Goal: Task Accomplishment & Management: Manage account settings

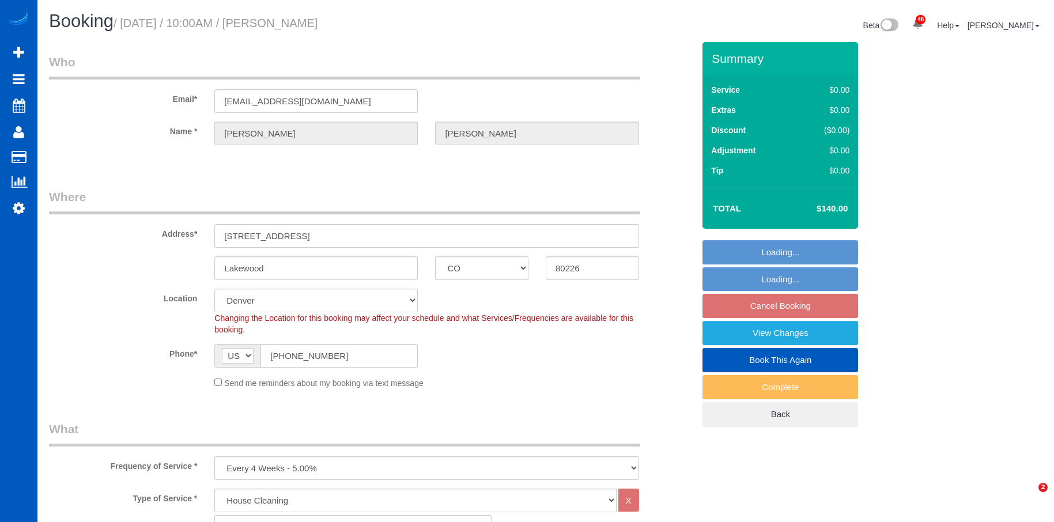
select select "CO"
select select "199"
select select "spot1"
select select "1001"
select select "2"
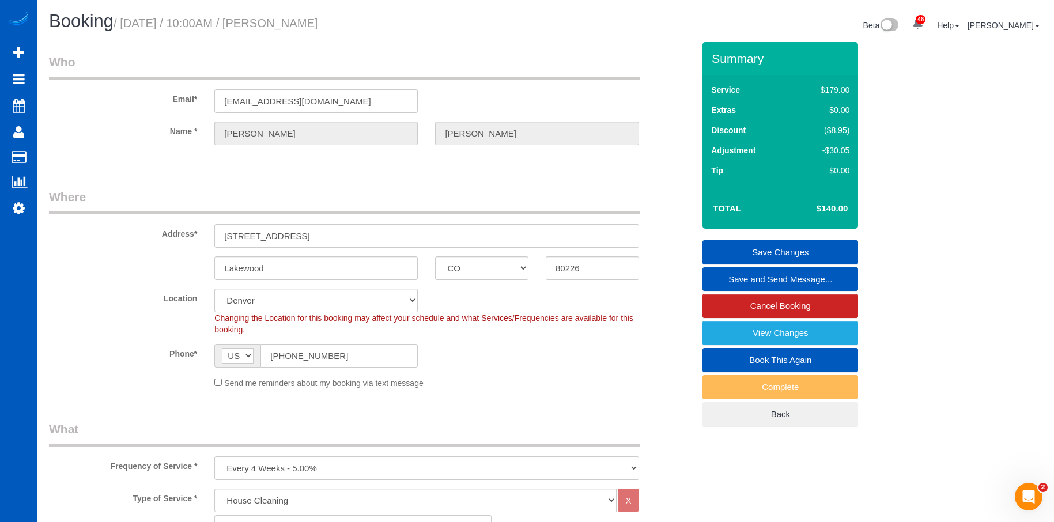
drag, startPoint x: 281, startPoint y: 26, endPoint x: 412, endPoint y: 24, distance: 130.9
click at [412, 24] on h1 "Booking / [DATE] / 10:00AM / [PERSON_NAME]" at bounding box center [293, 22] width 488 height 20
copy small "Mary Kuhl"
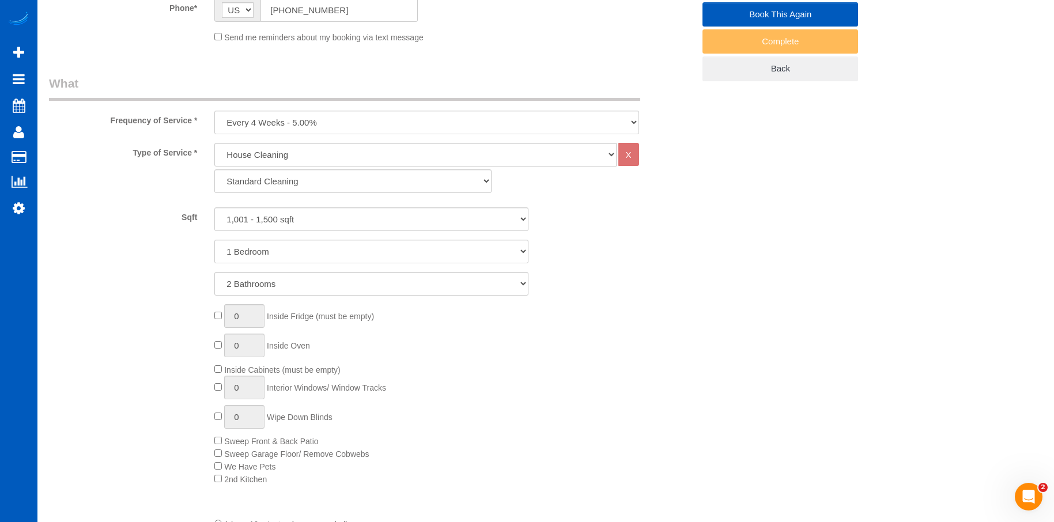
scroll to position [115, 0]
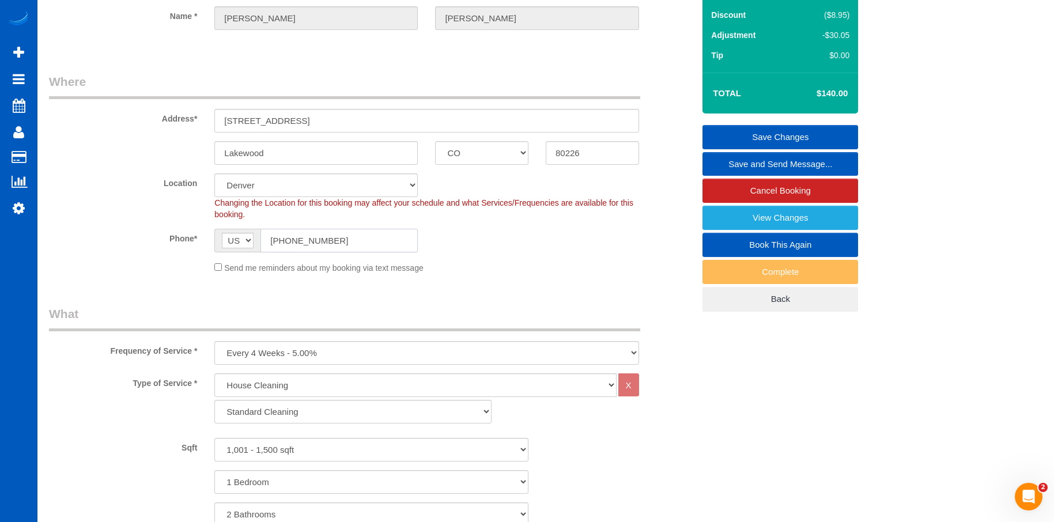
drag, startPoint x: 343, startPoint y: 240, endPoint x: 267, endPoint y: 248, distance: 75.9
click at [267, 248] on input "[PHONE_NUMBER]" at bounding box center [339, 241] width 157 height 24
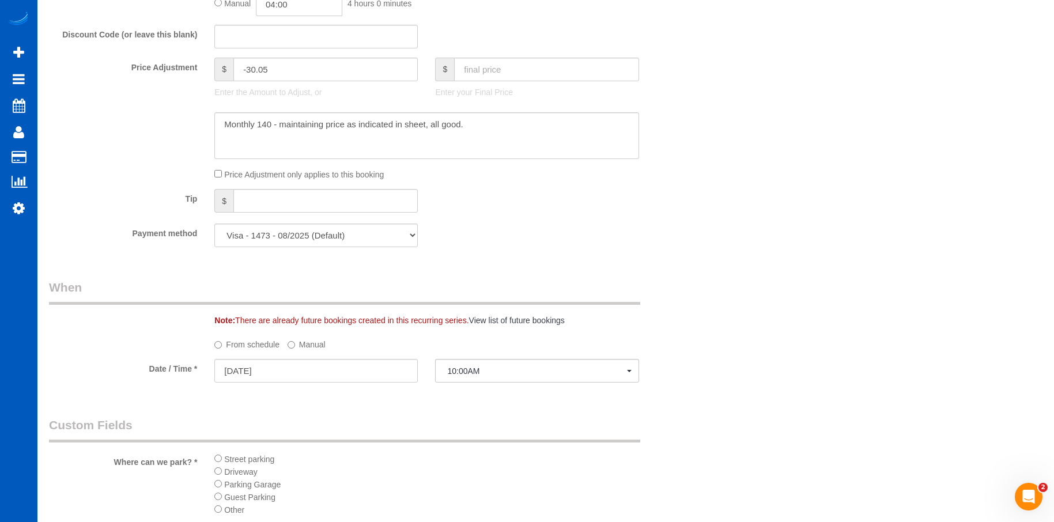
scroll to position [1038, 0]
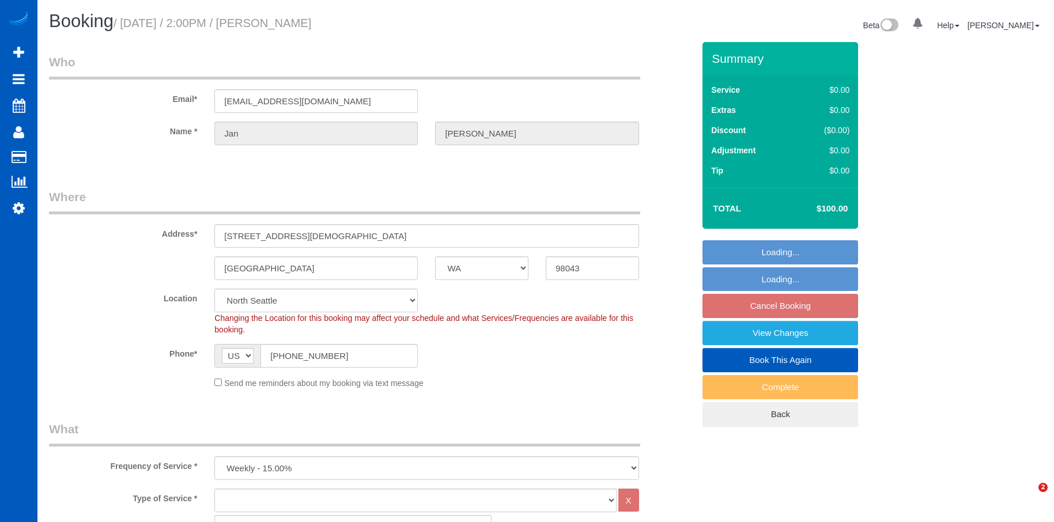
select select "WA"
select select "1001"
select select "2"
select select "spot3"
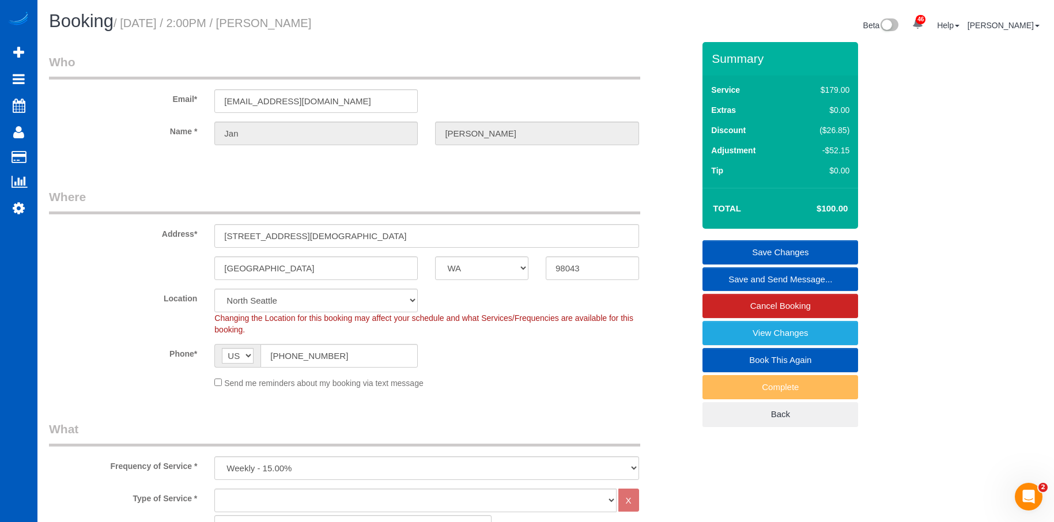
drag, startPoint x: 276, startPoint y: 24, endPoint x: 364, endPoint y: 30, distance: 88.4
click at [364, 30] on h1 "Booking / October 28, 2025 / 2:00PM / Jan Zachry" at bounding box center [293, 22] width 488 height 20
copy small "Jan Zachry"
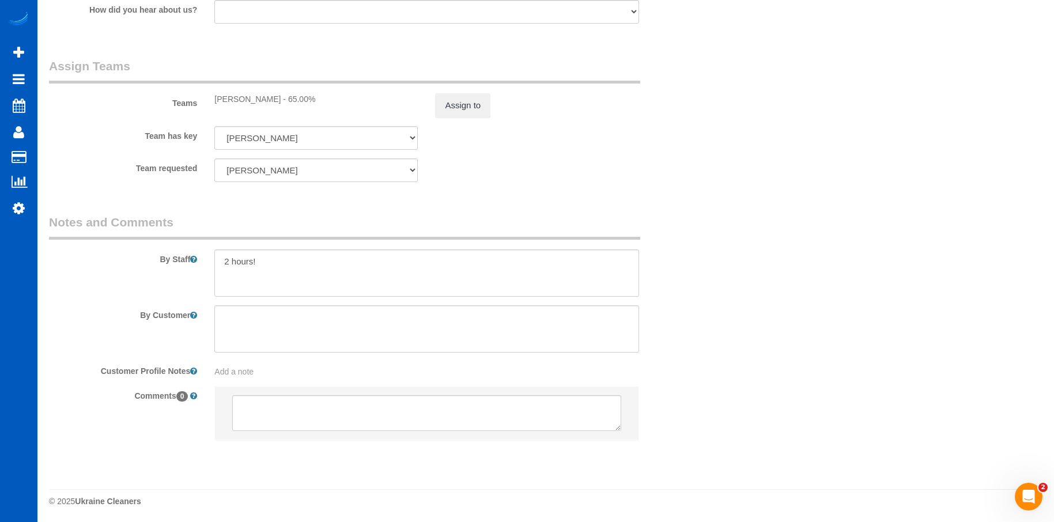
scroll to position [1260, 0]
drag, startPoint x: 215, startPoint y: 97, endPoint x: 280, endPoint y: 92, distance: 65.3
click at [280, 92] on div "Milena Kasianchyk - 65.00%" at bounding box center [315, 98] width 203 height 12
copy div "Milena Kasianchyk"
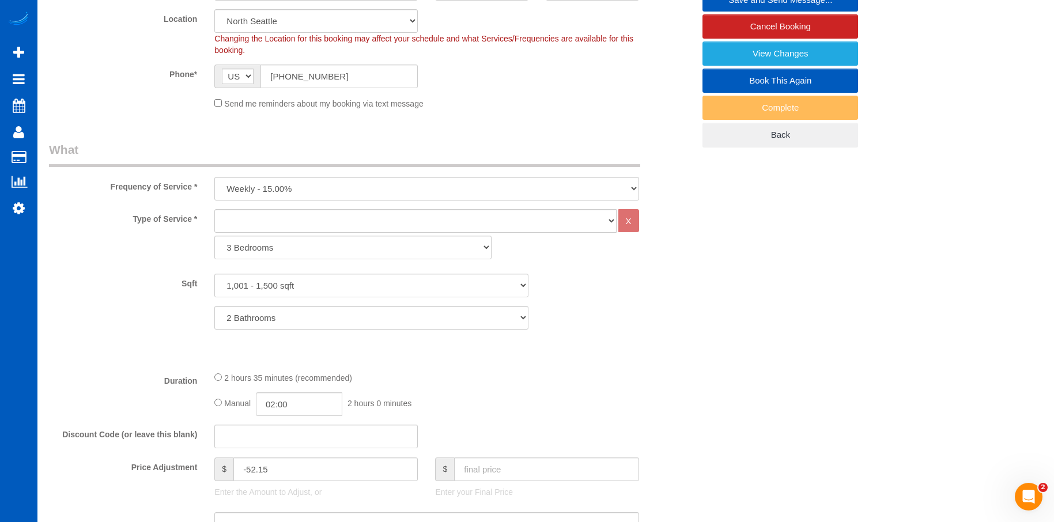
scroll to position [107, 0]
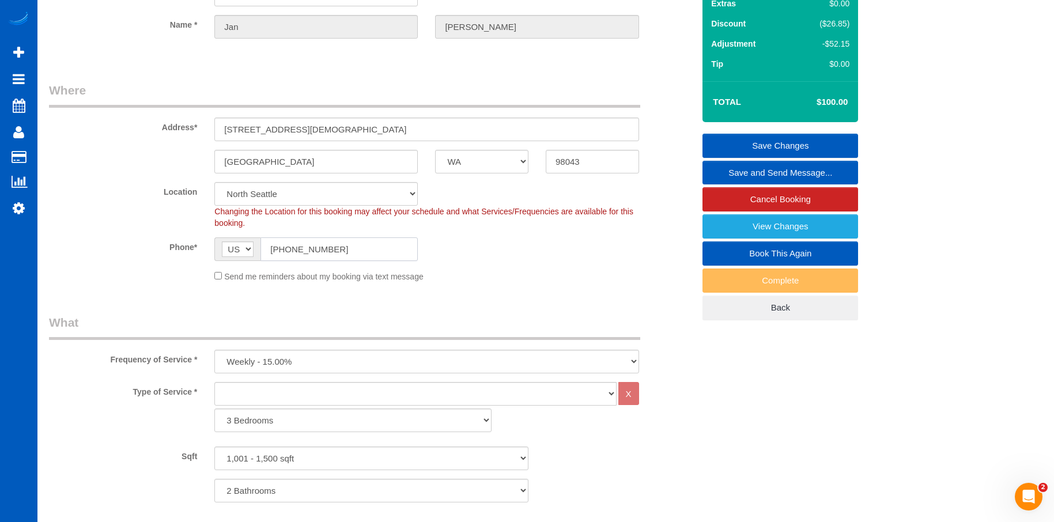
click at [341, 247] on input "(425) 737-2620" at bounding box center [339, 249] width 157 height 24
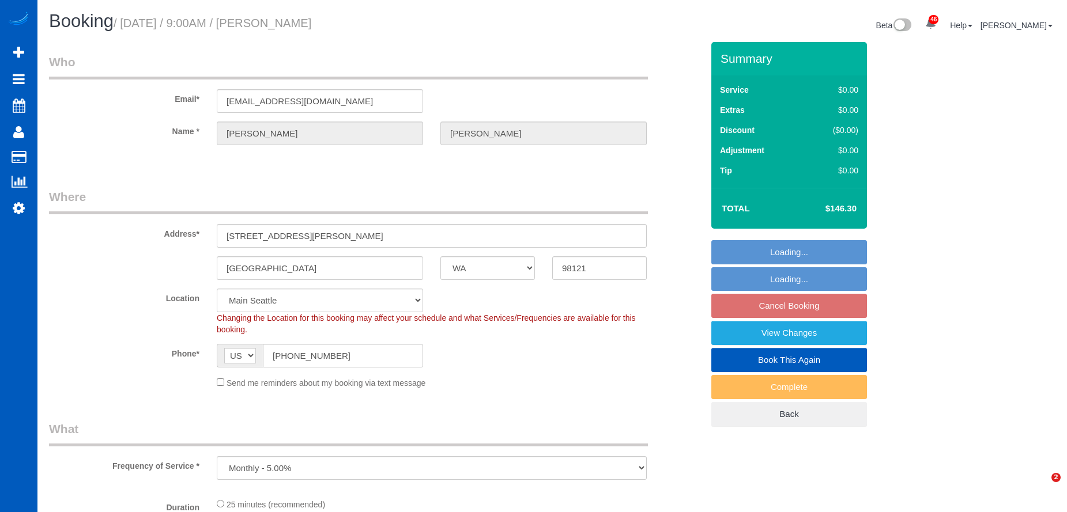
select select "WA"
select select "number:8"
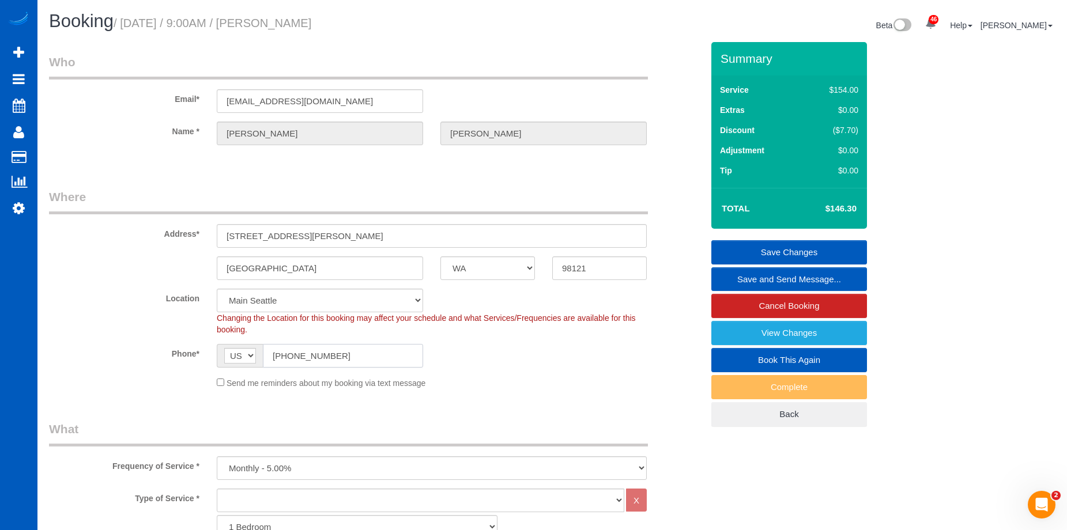
click at [356, 365] on input "(405) 471-2478" at bounding box center [343, 356] width 160 height 24
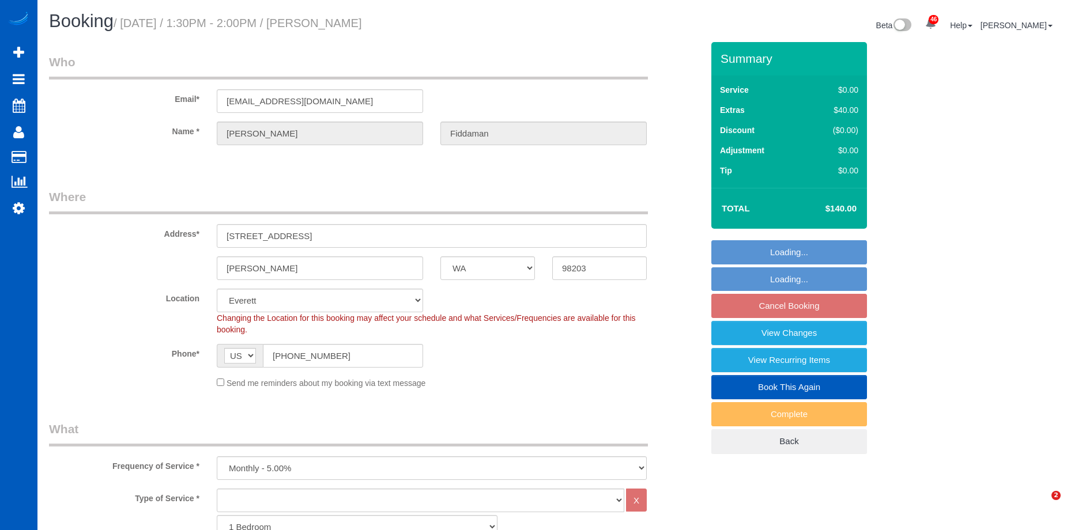
select select "WA"
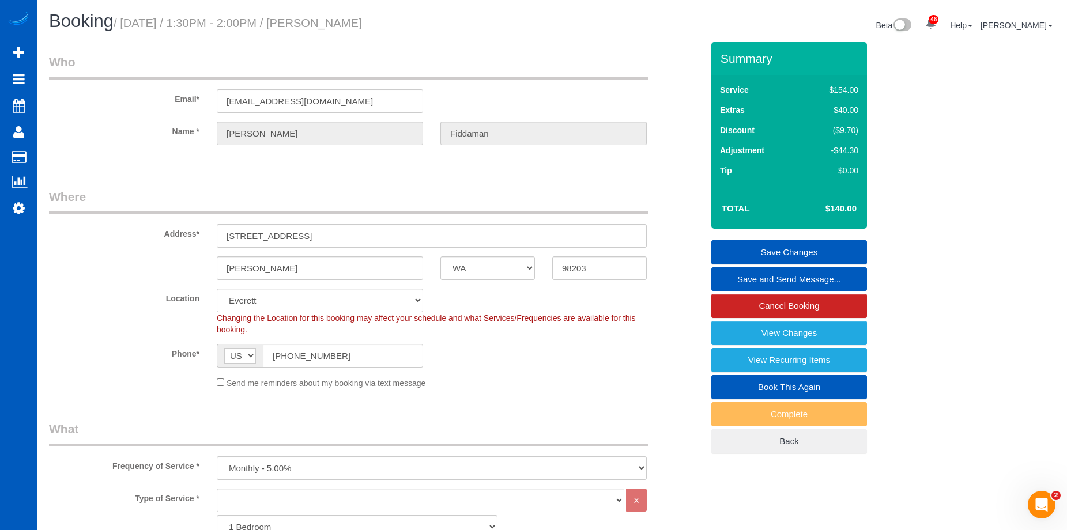
drag, startPoint x: 326, startPoint y: 27, endPoint x: 447, endPoint y: 32, distance: 121.8
click at [447, 32] on div "Booking / October 23, 2025 / 1:30PM - 2:00PM / Julie Fiddaman" at bounding box center [296, 24] width 512 height 25
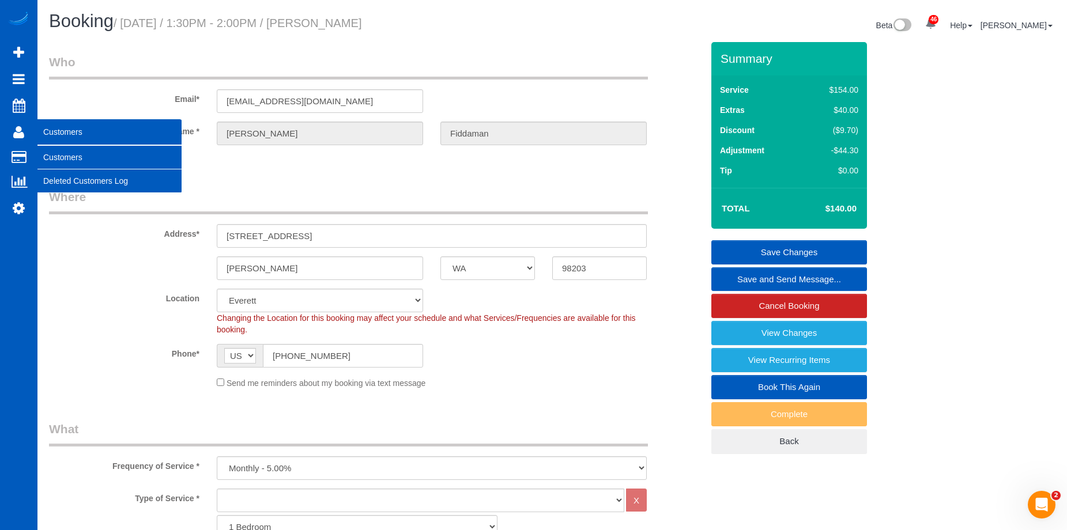
copy small "Julie Fiddaman"
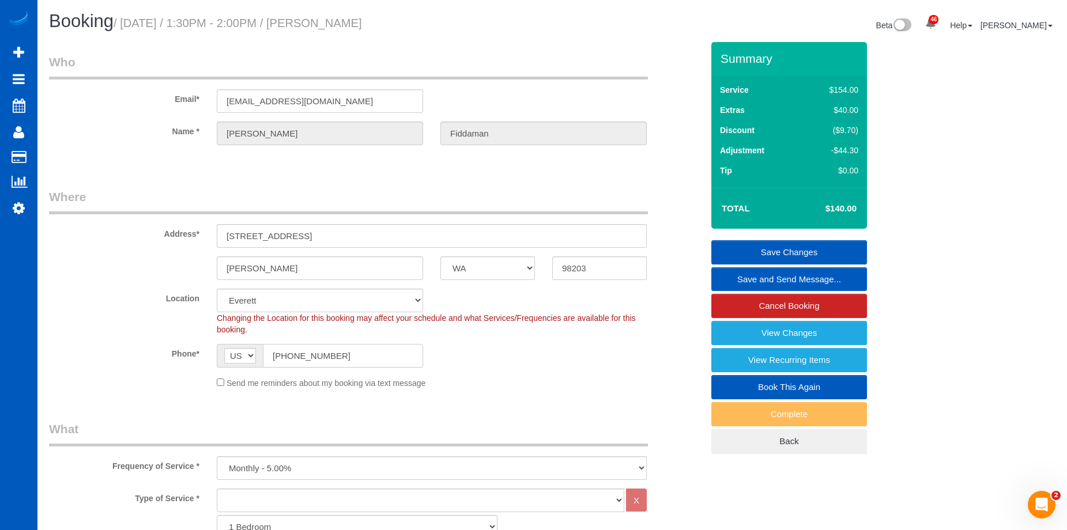
click at [353, 356] on input "(206) 209-6498" at bounding box center [343, 356] width 160 height 24
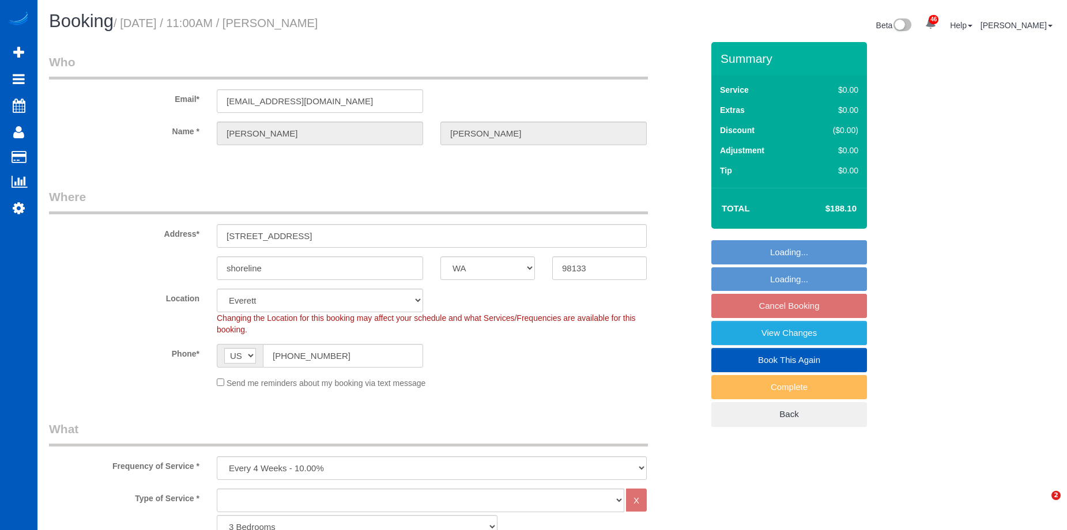
select select "WA"
select select "1501"
select select "3"
select select "spot2"
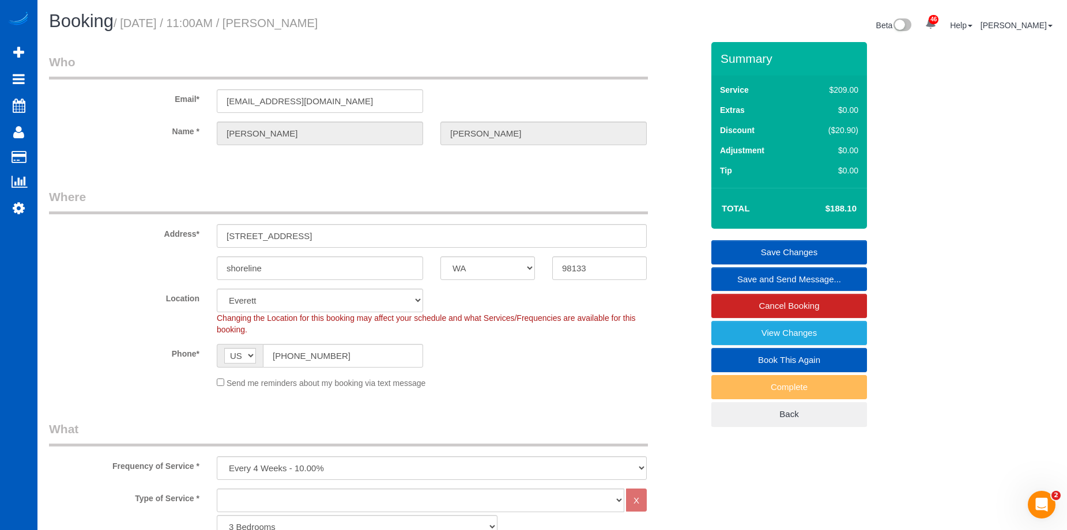
drag, startPoint x: 282, startPoint y: 18, endPoint x: 379, endPoint y: 20, distance: 97.4
click at [379, 20] on h1 "Booking / October 24, 2025 / 11:00AM / Luke Henry" at bounding box center [296, 22] width 495 height 20
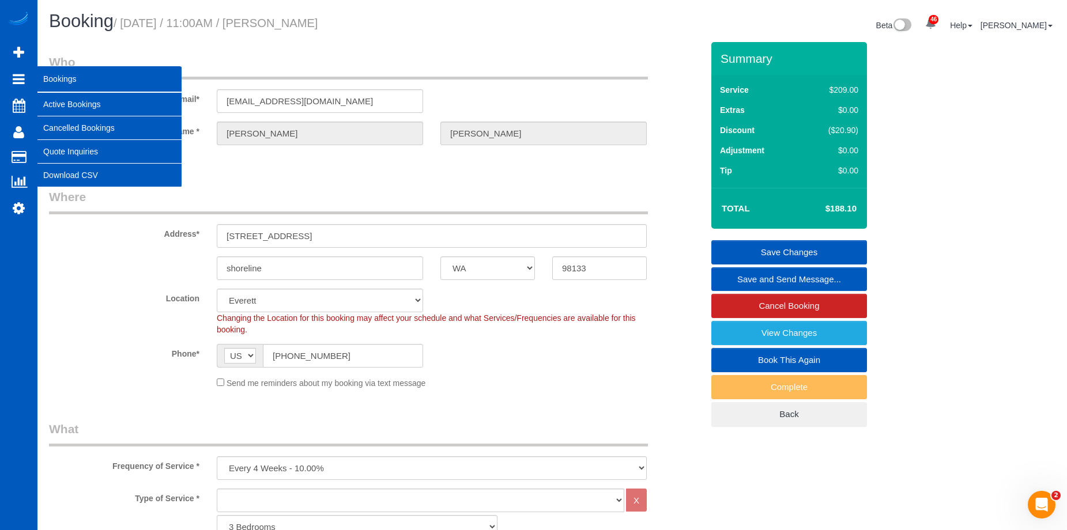
copy small "Luke Henry"
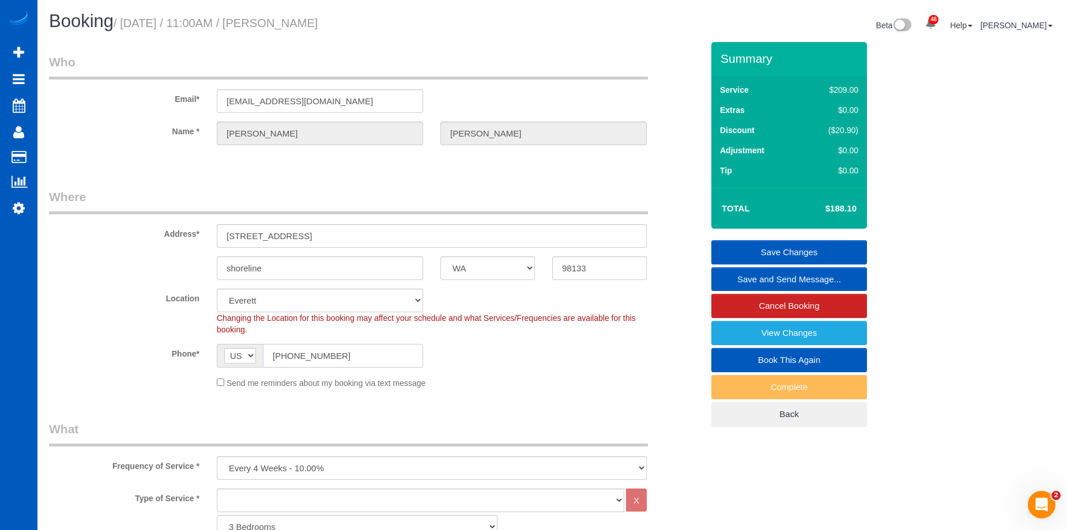
click at [331, 363] on input "(785) 550-7617" at bounding box center [343, 356] width 160 height 24
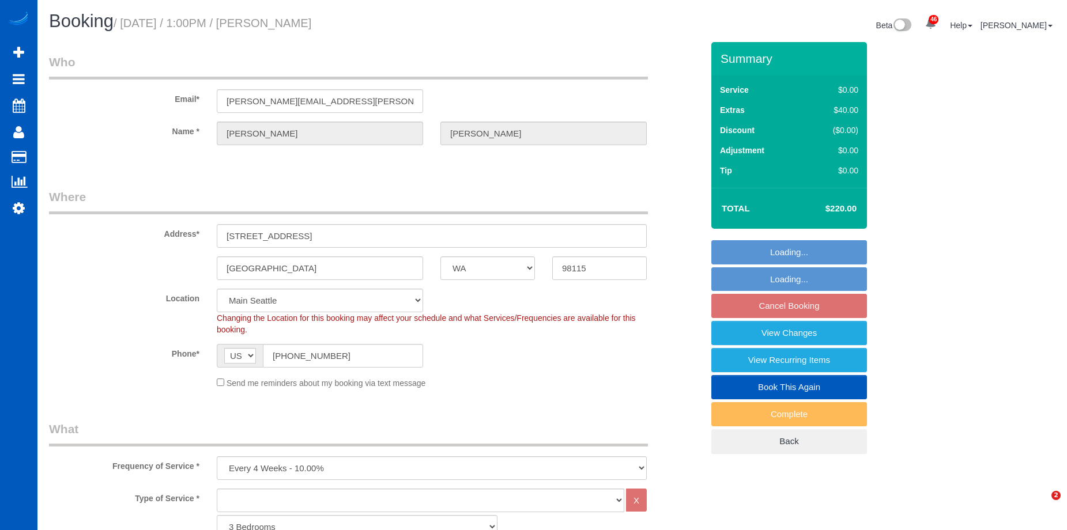
select select "WA"
select select "1501"
select select "2"
select select "number:8"
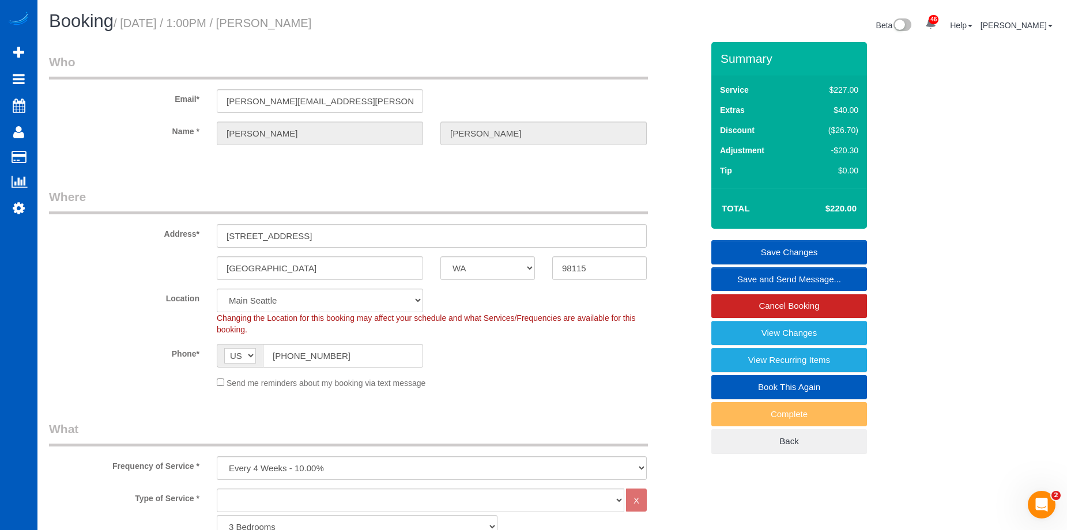
drag, startPoint x: 273, startPoint y: 21, endPoint x: 400, endPoint y: 24, distance: 126.9
click at [400, 24] on h1 "Booking / October 27, 2025 / 1:00PM / Sandra Barnat" at bounding box center [296, 22] width 495 height 20
copy small "Sandra Barnat"
click at [363, 356] on input "(213) 219-8645" at bounding box center [343, 356] width 160 height 24
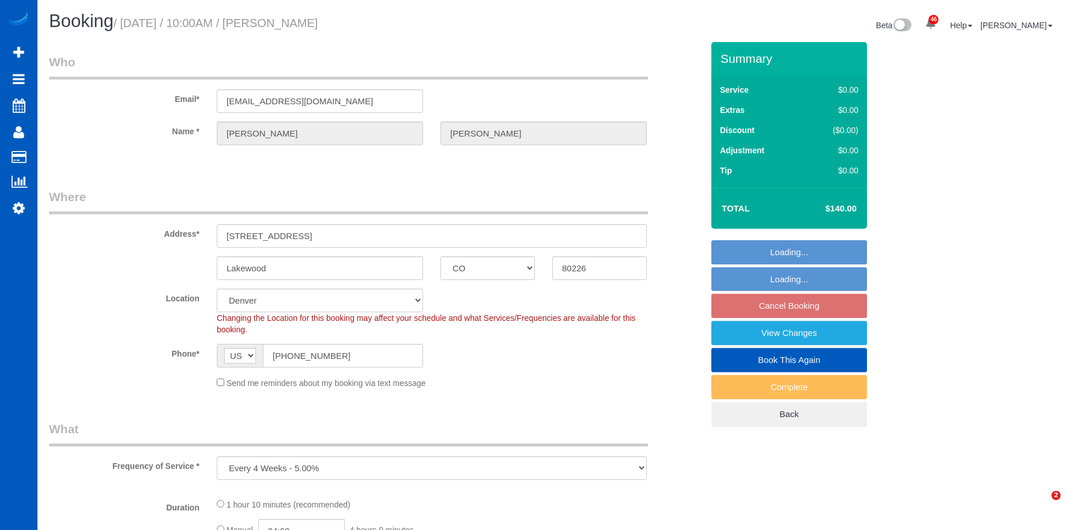
select select "CO"
select select "object:816"
select select "spot1"
select select "199"
select select "1001"
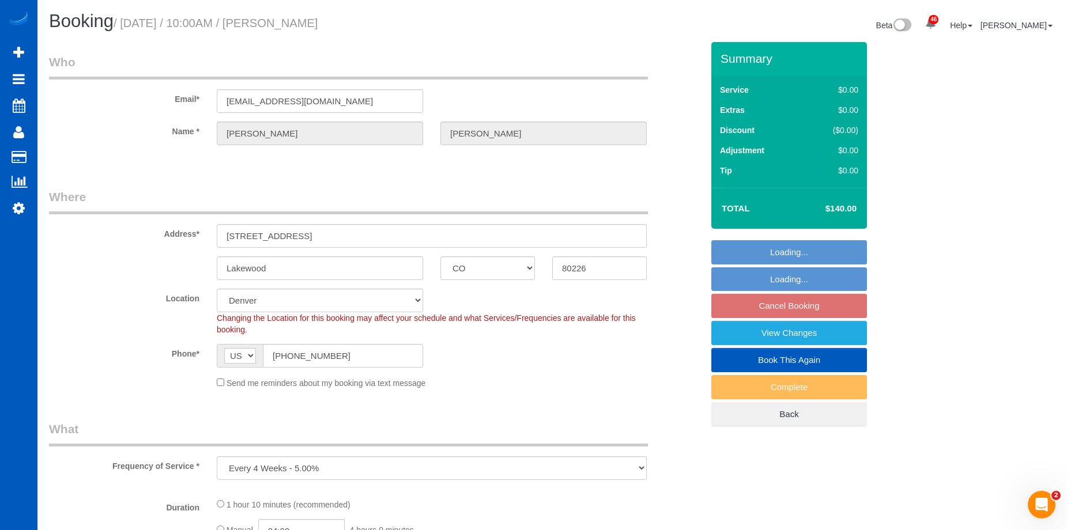
select select "2"
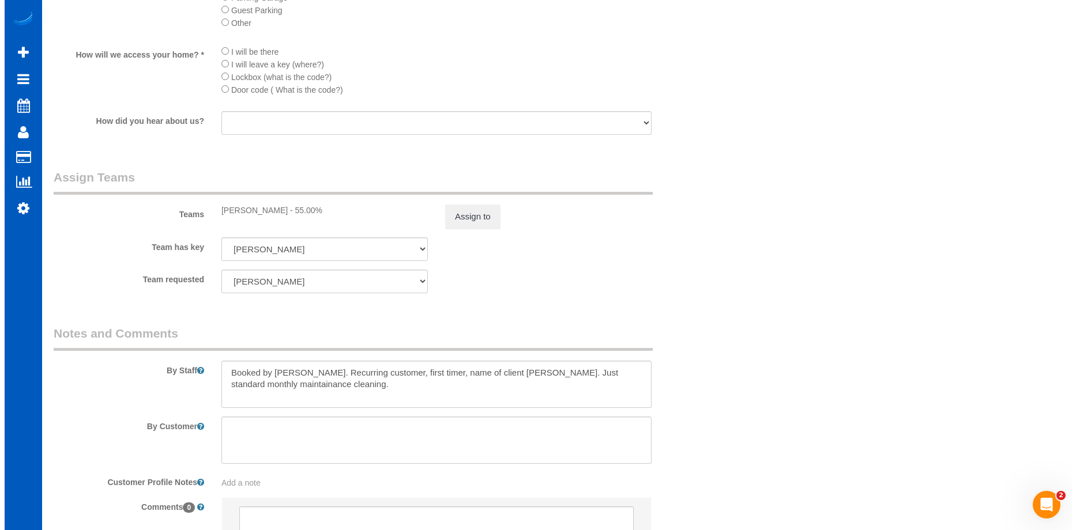
scroll to position [1383, 0]
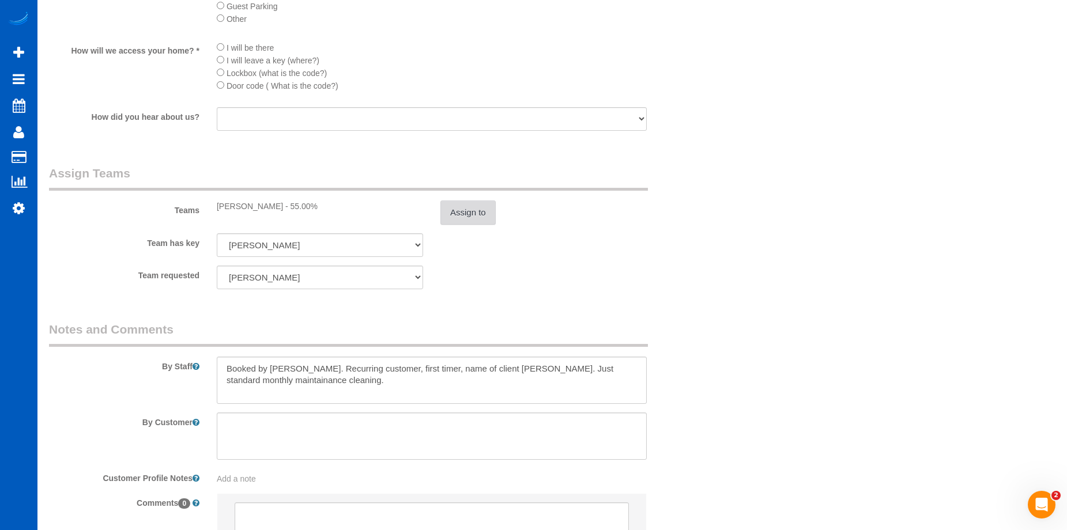
click at [482, 207] on button "Assign to" at bounding box center [467, 213] width 55 height 24
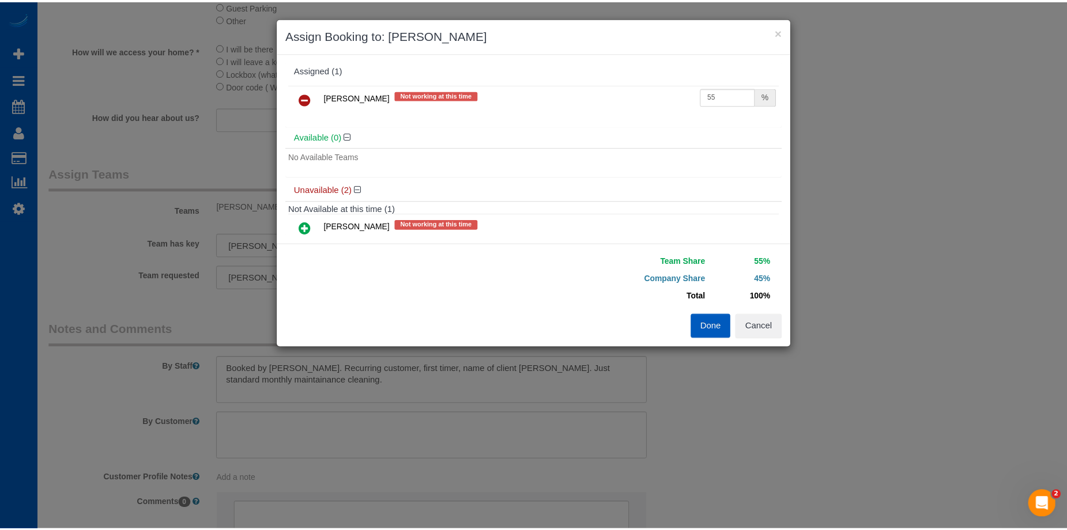
scroll to position [0, 0]
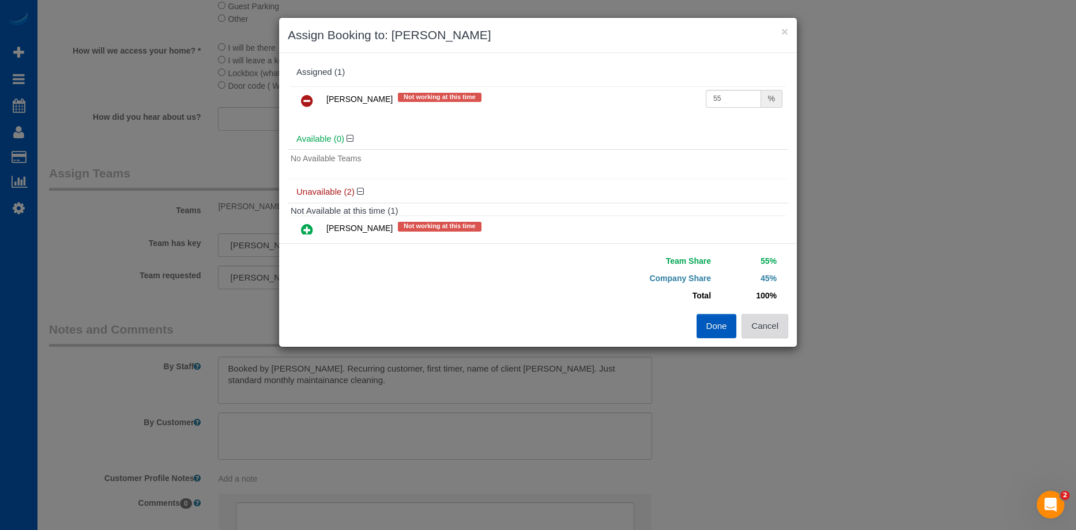
click at [759, 323] on button "Cancel" at bounding box center [764, 326] width 47 height 24
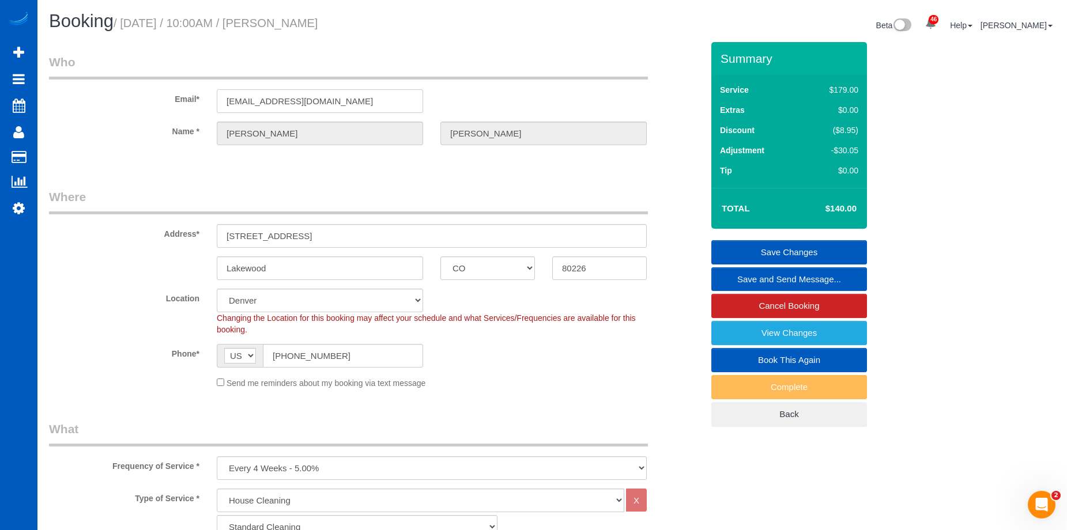
click at [312, 107] on input "kuhlfam@sbcglobal.net" at bounding box center [320, 101] width 206 height 24
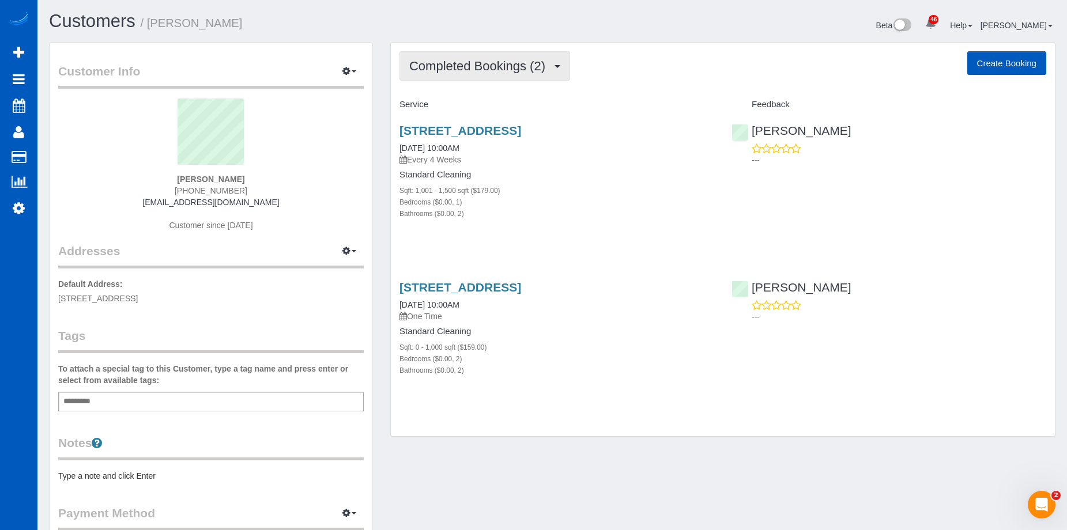
click at [545, 60] on span "Completed Bookings (2)" at bounding box center [480, 66] width 142 height 14
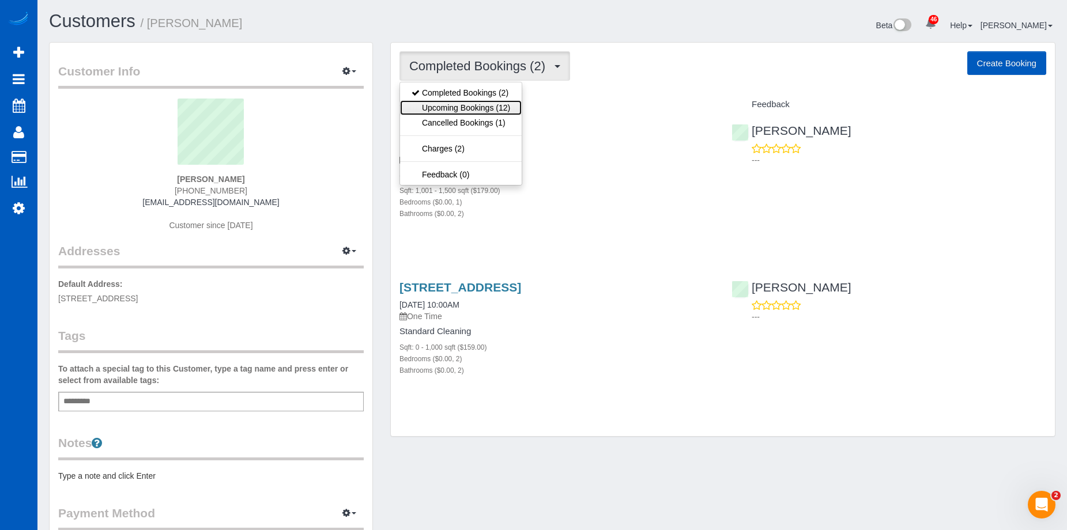
click at [479, 101] on link "Upcoming Bookings (12)" at bounding box center [461, 107] width 122 height 15
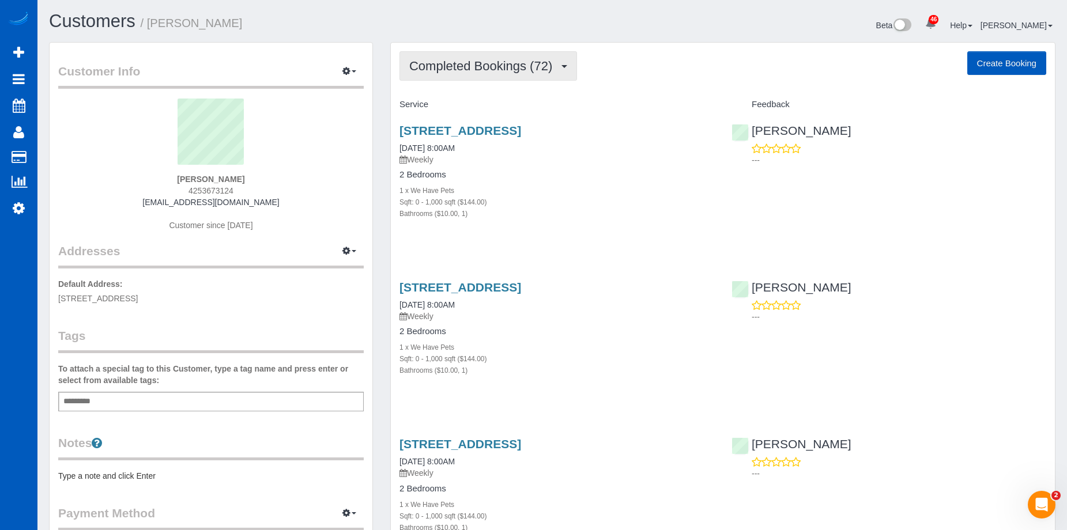
click at [515, 69] on span "Completed Bookings (72)" at bounding box center [483, 66] width 149 height 14
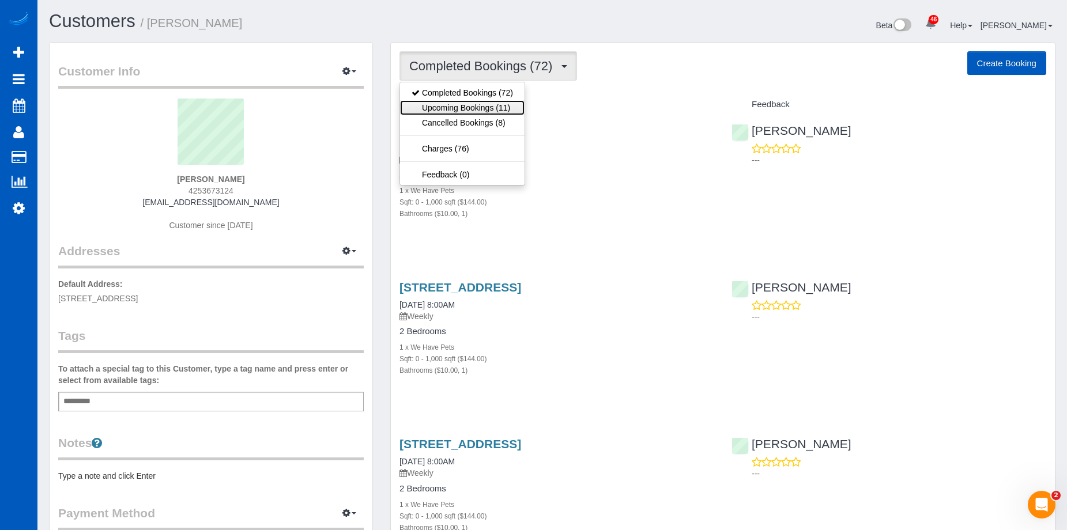
click at [484, 113] on link "Upcoming Bookings (11)" at bounding box center [462, 107] width 125 height 15
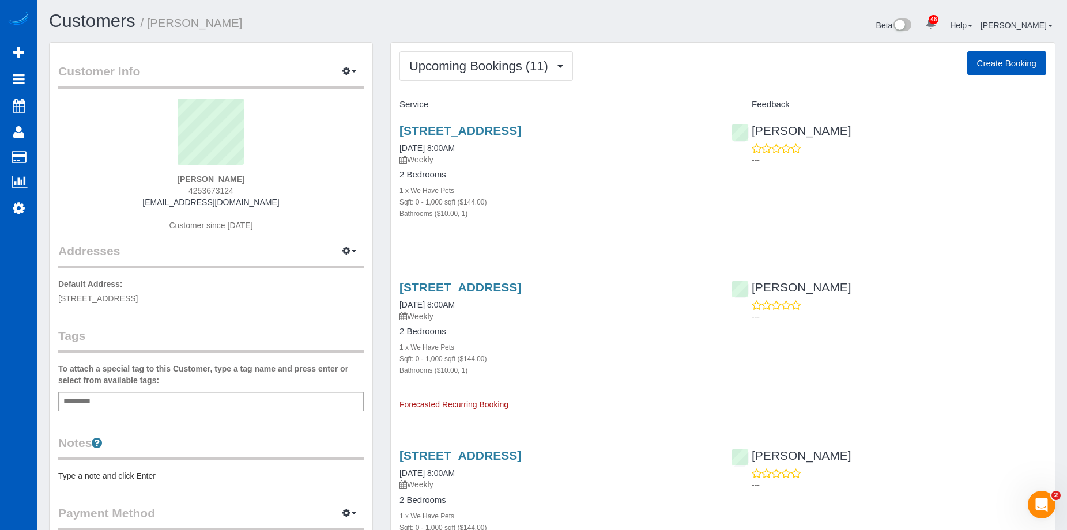
drag, startPoint x: 190, startPoint y: 190, endPoint x: 250, endPoint y: 193, distance: 60.0
click at [250, 193] on div "Brittany Phillips 4253673124 bnphillips15@gmail.com Customer since 2024" at bounding box center [211, 171] width 306 height 144
copy span "4253673124"
drag, startPoint x: 182, startPoint y: 179, endPoint x: 244, endPoint y: 183, distance: 62.4
click at [244, 183] on div "Brittany Phillips 4253673124 bnphillips15@gmail.com Customer since 2024" at bounding box center [211, 171] width 306 height 144
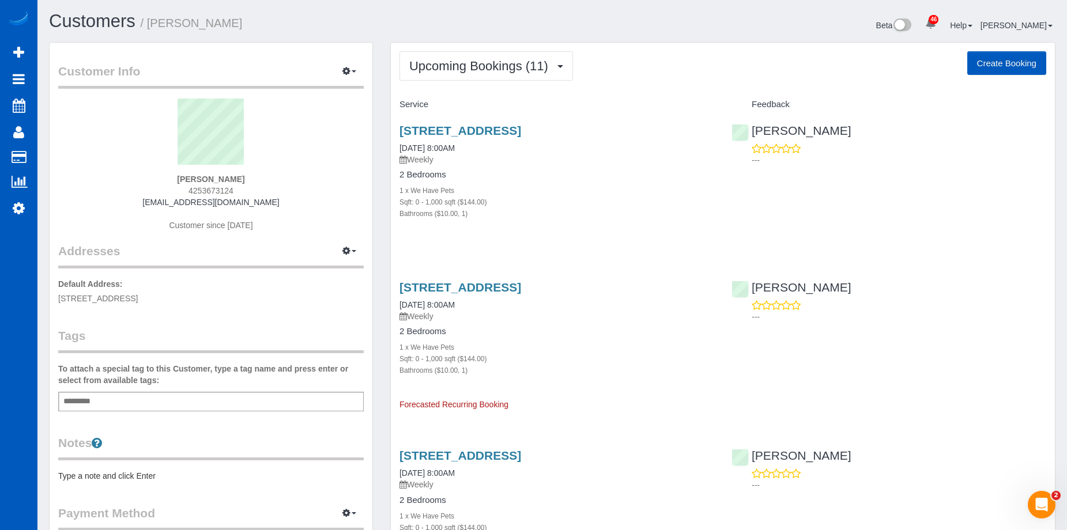
copy strong "Brittany Phillips"
click at [473, 126] on link "2132 185th Pl Se, Bothell, WA 98012" at bounding box center [460, 130] width 122 height 13
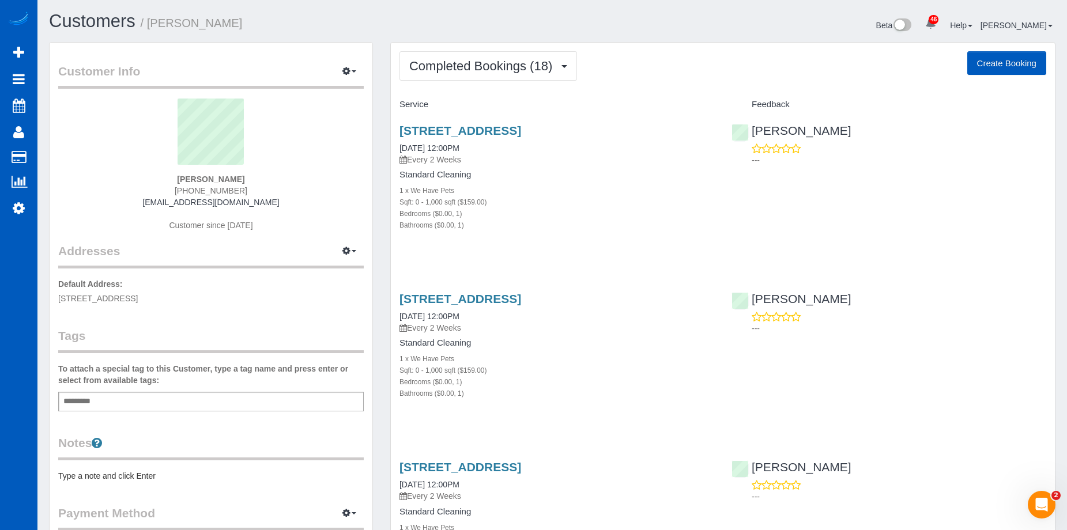
drag, startPoint x: 182, startPoint y: 179, endPoint x: 240, endPoint y: 178, distance: 57.7
click at [240, 178] on div "[PERSON_NAME] [PHONE_NUMBER] [EMAIL_ADDRESS][DOMAIN_NAME] Customer since [DATE]" at bounding box center [211, 171] width 306 height 144
copy strong "Maggie Skeers"
click at [459, 64] on span "Completed Bookings (18)" at bounding box center [483, 66] width 149 height 14
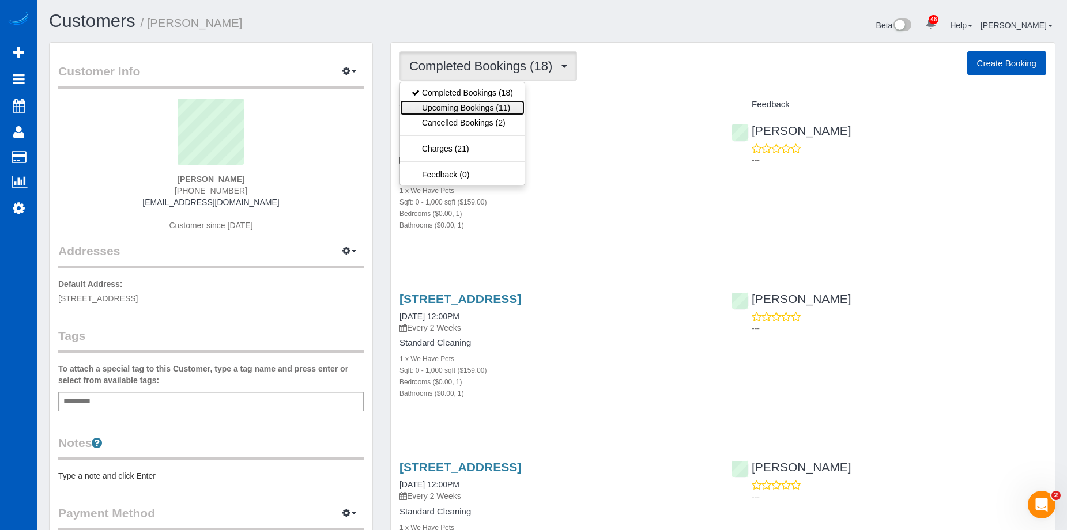
click at [480, 108] on link "Upcoming Bookings (11)" at bounding box center [462, 107] width 125 height 15
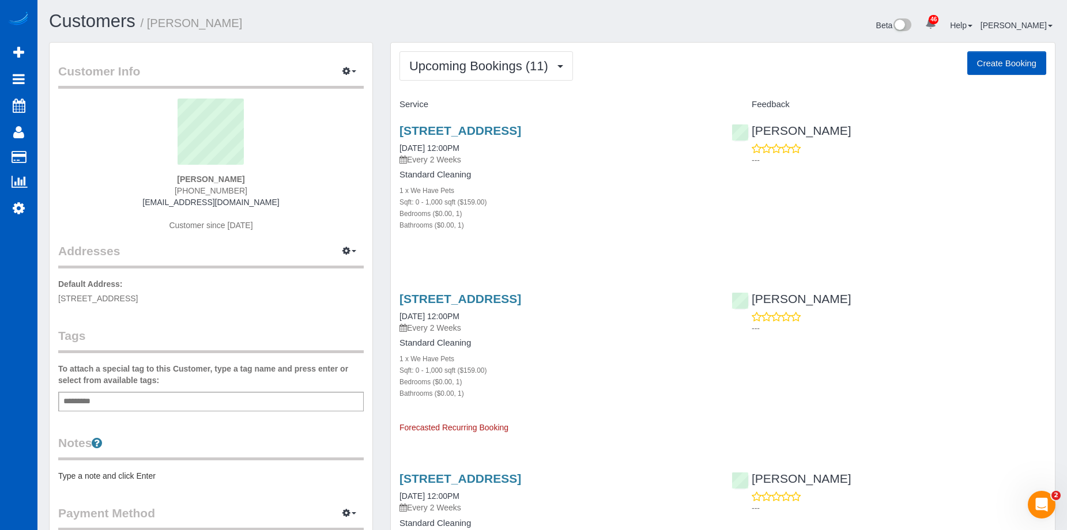
drag, startPoint x: 184, startPoint y: 191, endPoint x: 250, endPoint y: 191, distance: 66.3
click at [250, 191] on div "Maggie Skeers (425) 494-9164 maggieskeers@gmail.com Customer since 2025" at bounding box center [211, 171] width 306 height 144
copy span "(425) 494-9164"
click at [459, 129] on link "85 Nw Shy Bear Way, Issaquah, WA 98027" at bounding box center [460, 130] width 122 height 13
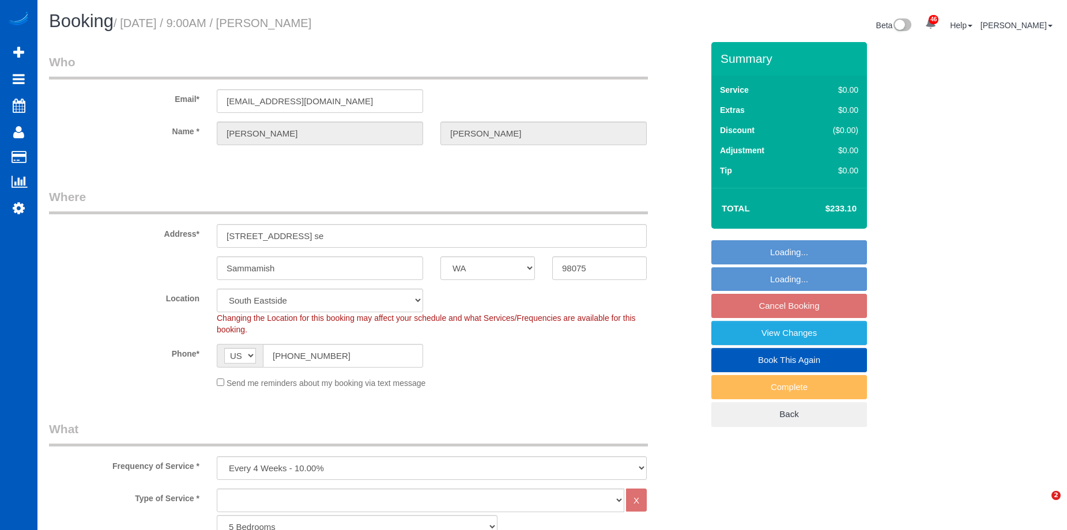
select select "WA"
select select "2501"
select select "3"
select select "string:fspay-da8af360-6591-4472-a459-83977af01be6"
select select "number:10"
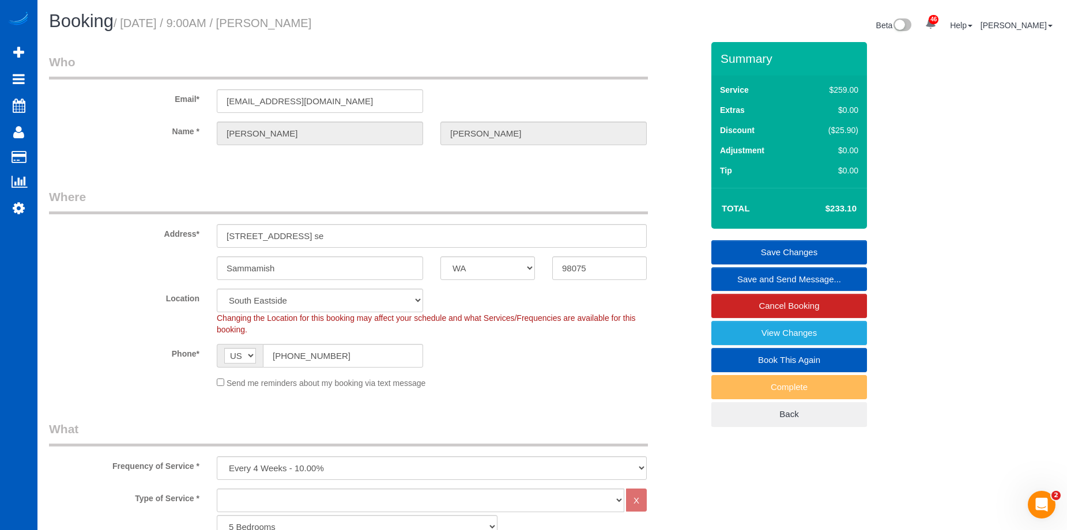
drag, startPoint x: 273, startPoint y: 20, endPoint x: 481, endPoint y: 33, distance: 208.6
click at [485, 32] on div "Booking / October 28, 2025 / 9:00AM / Jessica Van Horn" at bounding box center [296, 24] width 512 height 25
copy small "Jessica Van Horn"
click at [299, 355] on input "(425) 802-9859" at bounding box center [343, 356] width 160 height 24
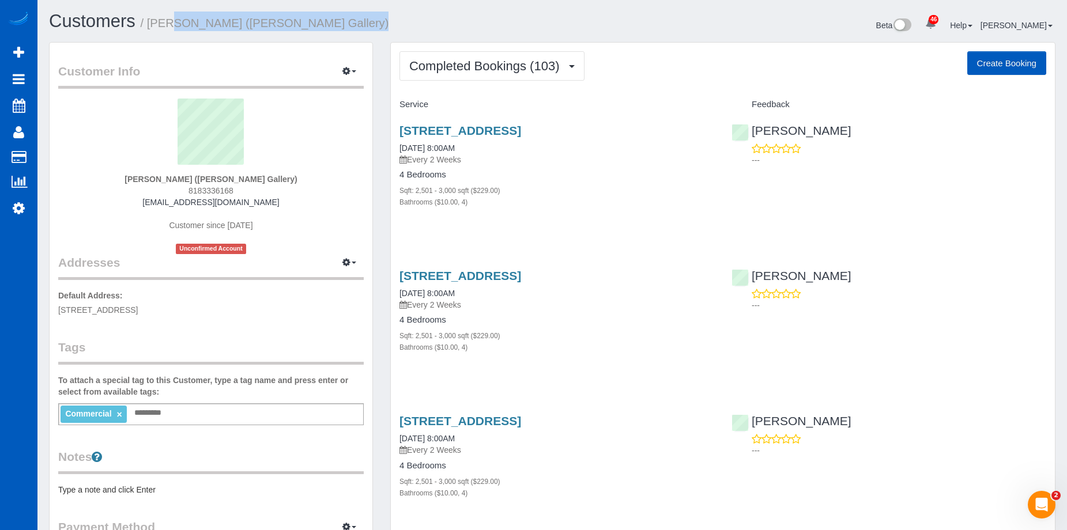
drag, startPoint x: 150, startPoint y: 23, endPoint x: 360, endPoint y: 21, distance: 209.3
click at [360, 21] on h1 "Customers / [PERSON_NAME] ([PERSON_NAME] Gallery)" at bounding box center [296, 22] width 495 height 20
copy small "[PERSON_NAME] ([PERSON_NAME] Gallery)"
click at [512, 72] on span "Completed Bookings (103)" at bounding box center [487, 66] width 156 height 14
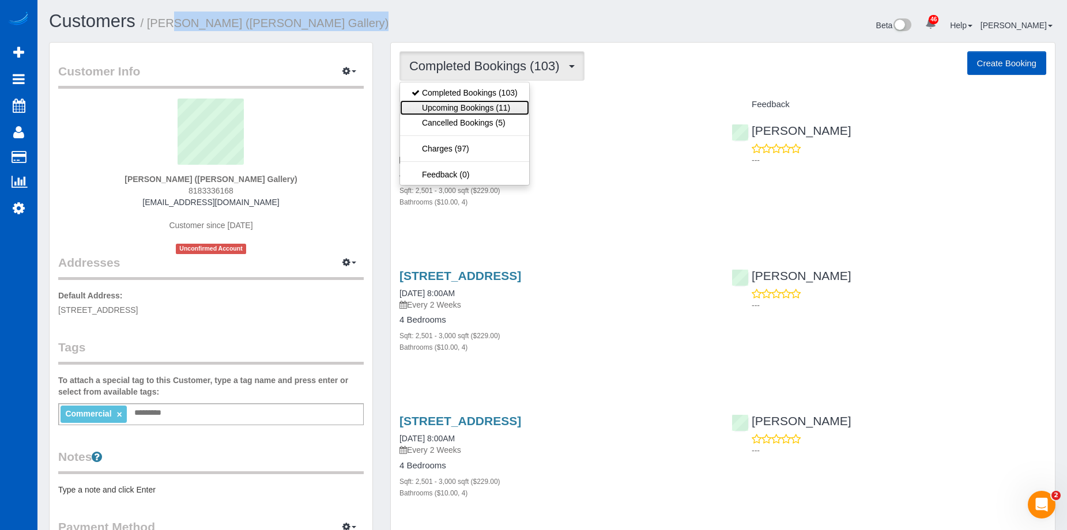
click at [465, 104] on link "Upcoming Bookings (11)" at bounding box center [464, 107] width 129 height 15
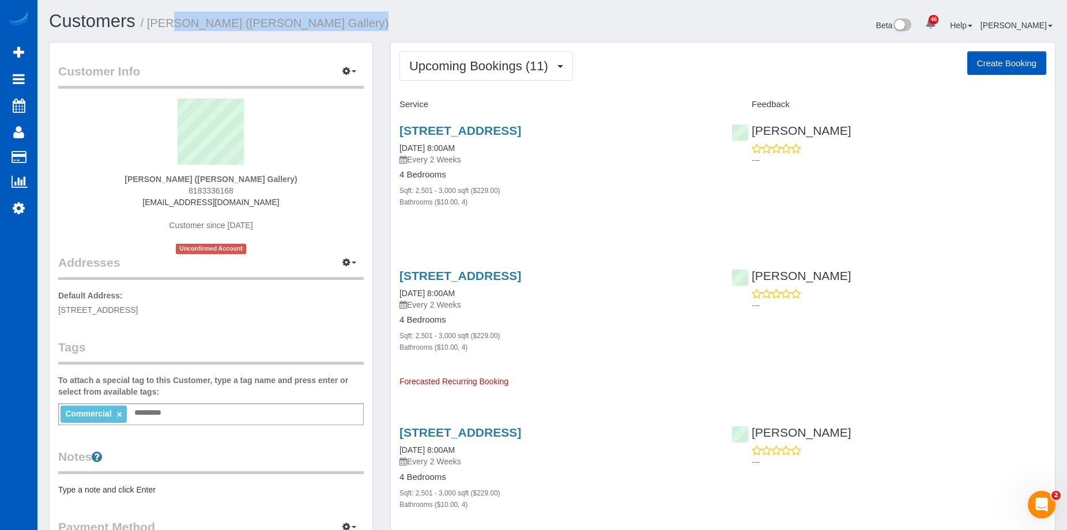
drag, startPoint x: 188, startPoint y: 188, endPoint x: 235, endPoint y: 190, distance: 46.7
click at [235, 190] on div "Marla Viesca (Mari Sales Gallery) 8183336168 mviesca@polarispacific.com Custome…" at bounding box center [211, 177] width 306 height 156
copy span "8183336168"
click at [499, 128] on link "10232 Ne 10th Street, Bellevue, WA 98004" at bounding box center [460, 130] width 122 height 13
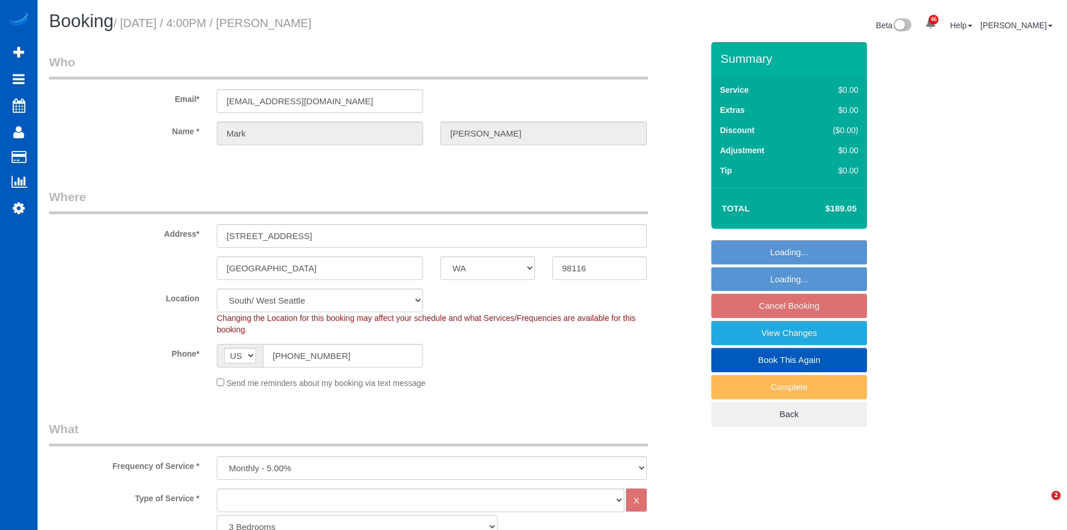
select select "WA"
select select "object:1060"
select select "1501"
select select "2"
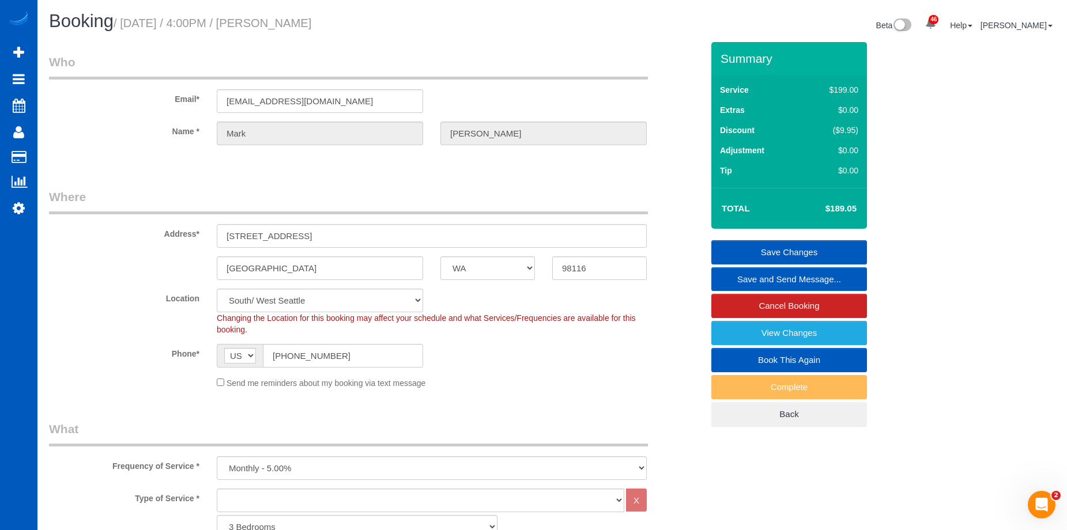
drag, startPoint x: 276, startPoint y: 21, endPoint x: 412, endPoint y: 21, distance: 136.6
click at [412, 21] on h1 "Booking / October 29, 2025 / 4:00PM / Mark Carlson" at bounding box center [296, 22] width 495 height 20
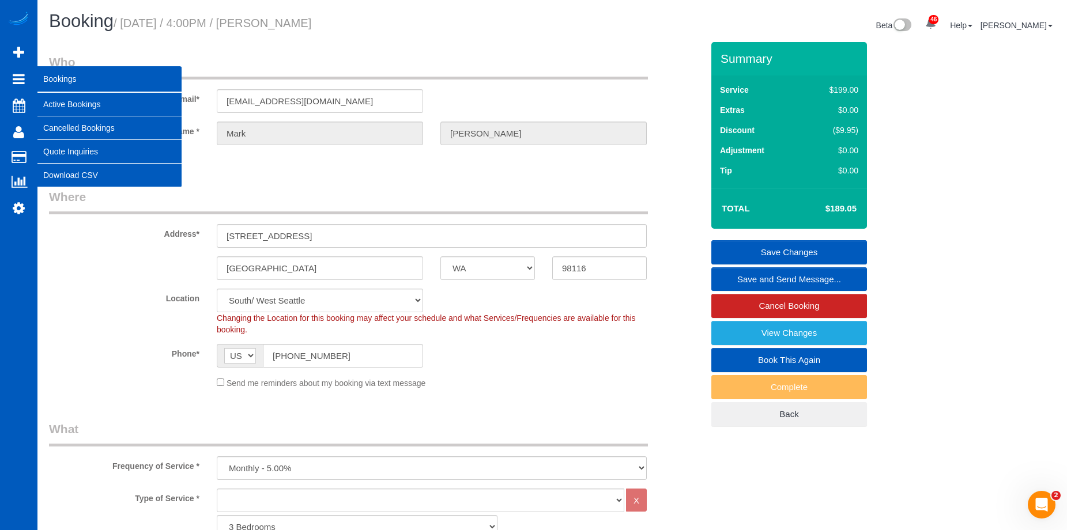
copy small "Mark Carlson"
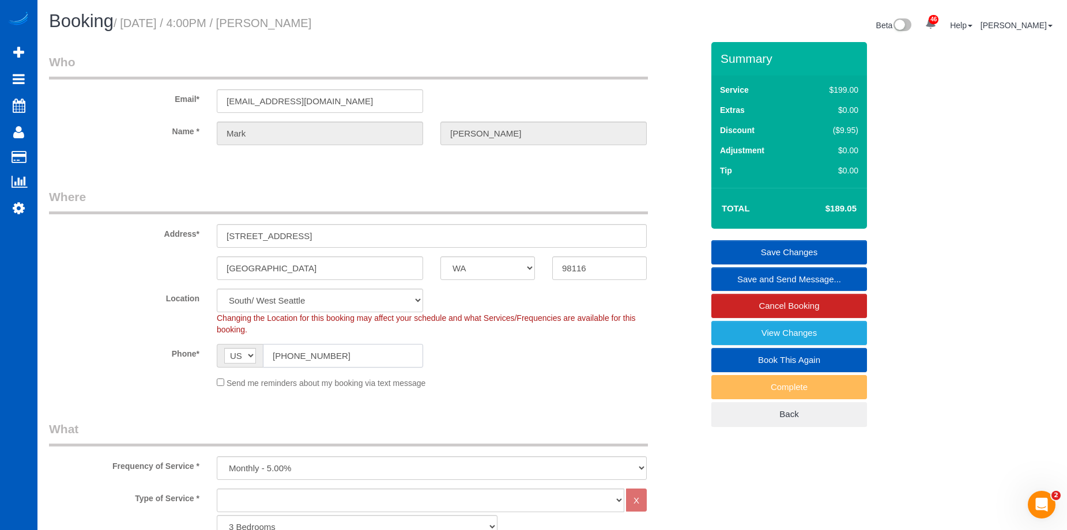
click at [379, 357] on input "(206) 605-1527" at bounding box center [343, 356] width 160 height 24
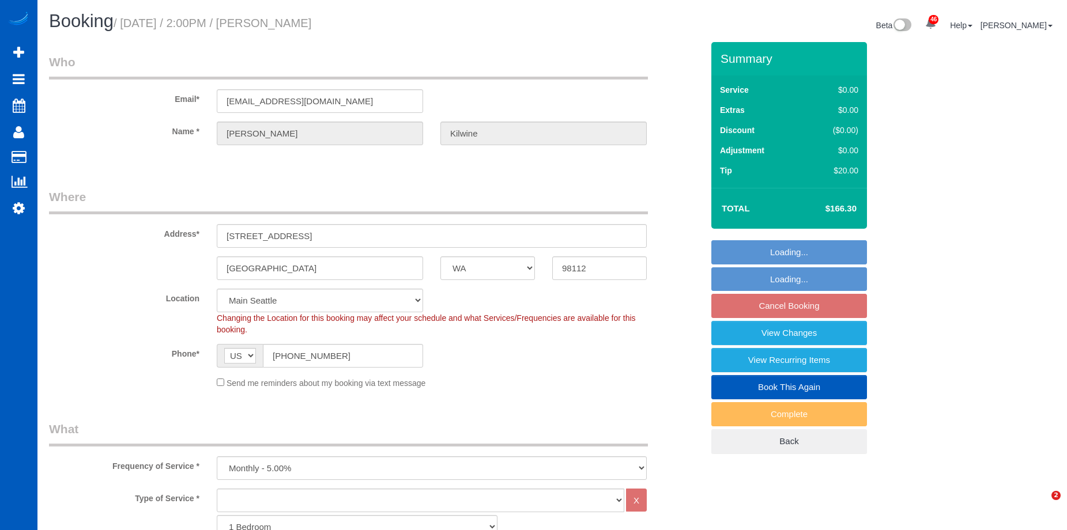
select select "WA"
select select "spot23"
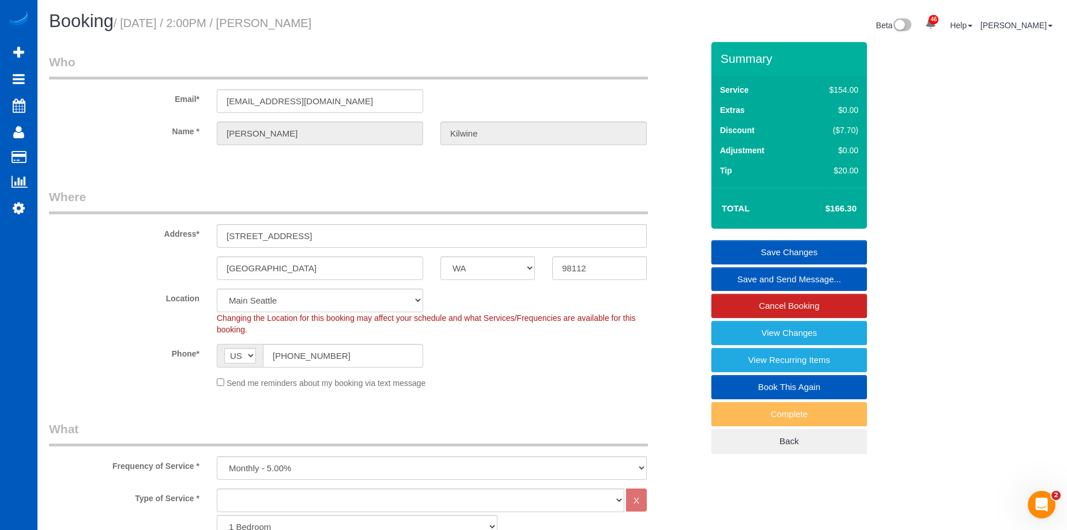
drag, startPoint x: 286, startPoint y: 26, endPoint x: 388, endPoint y: 24, distance: 101.5
click at [388, 24] on h1 "Booking / November 04, 2025 / 2:00PM / Mike Kilwine" at bounding box center [296, 22] width 495 height 20
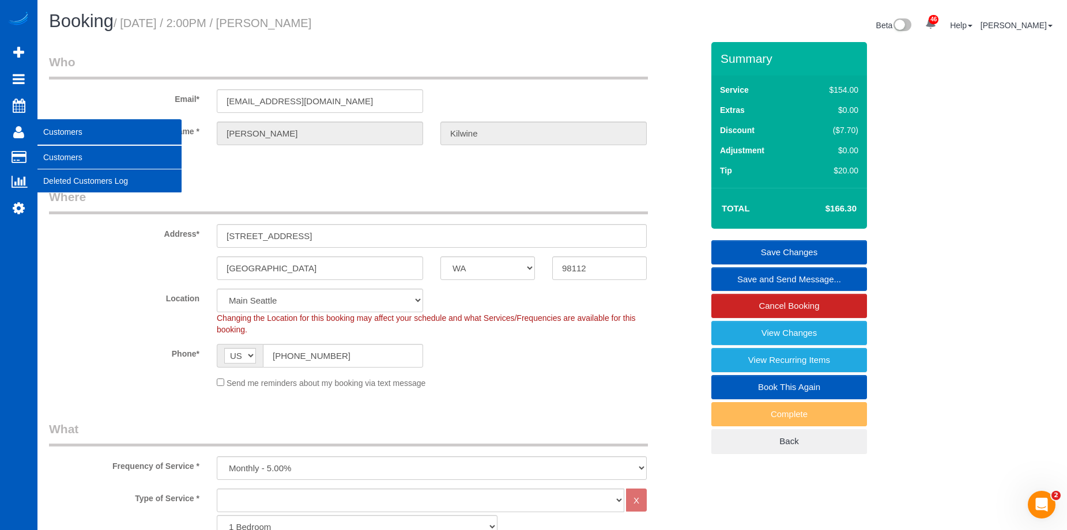
copy small "Mike Kilwine"
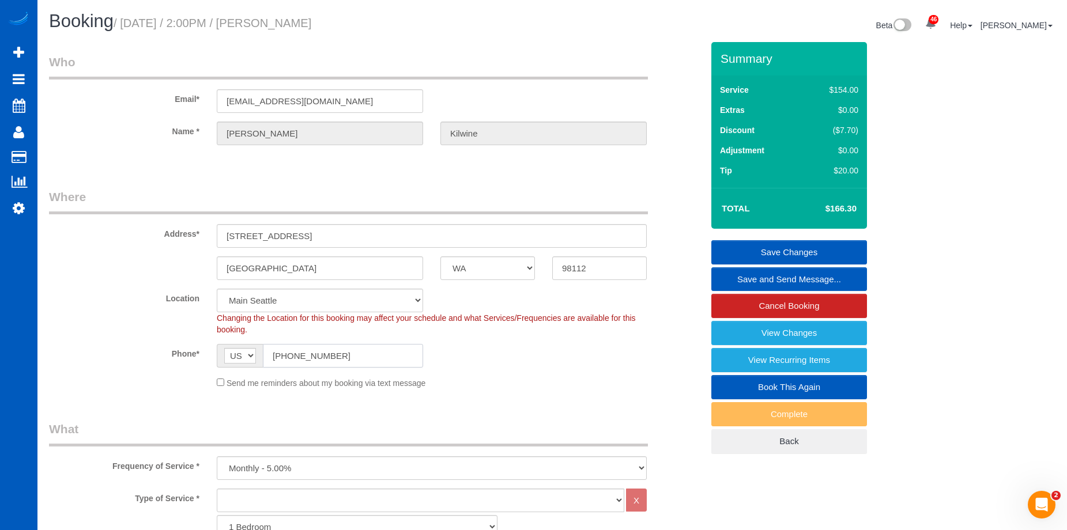
click at [308, 352] on input "(425) 765-6535" at bounding box center [343, 356] width 160 height 24
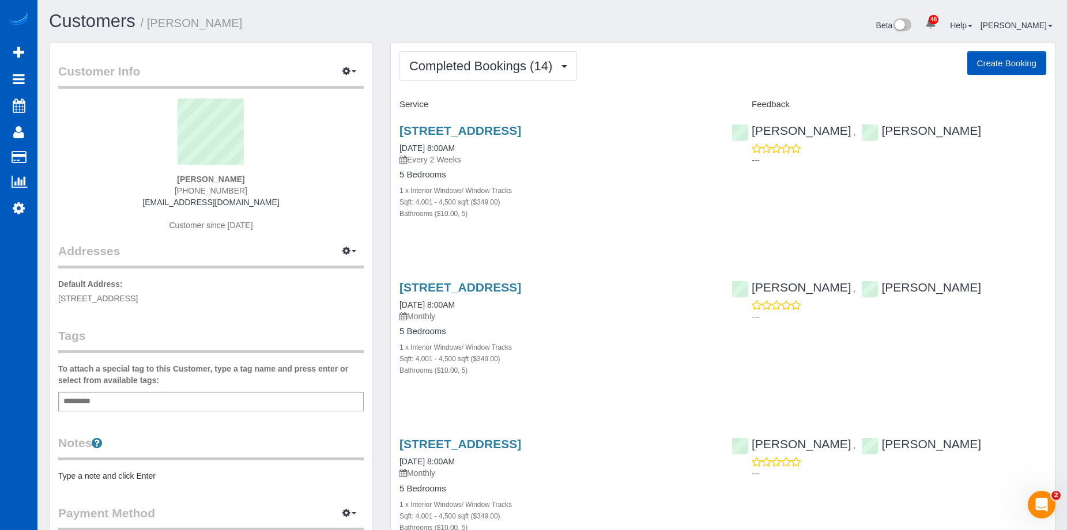
drag, startPoint x: 187, startPoint y: 178, endPoint x: 235, endPoint y: 178, distance: 48.4
click at [235, 178] on strong "[PERSON_NAME]" at bounding box center [210, 179] width 67 height 9
copy strong "[PERSON_NAME]"
drag, startPoint x: 184, startPoint y: 191, endPoint x: 263, endPoint y: 190, distance: 79.6
click at [263, 190] on div "Alison Marra (206) 963-1088 alisonmarra@gmail.com Customer since 2024" at bounding box center [211, 171] width 306 height 144
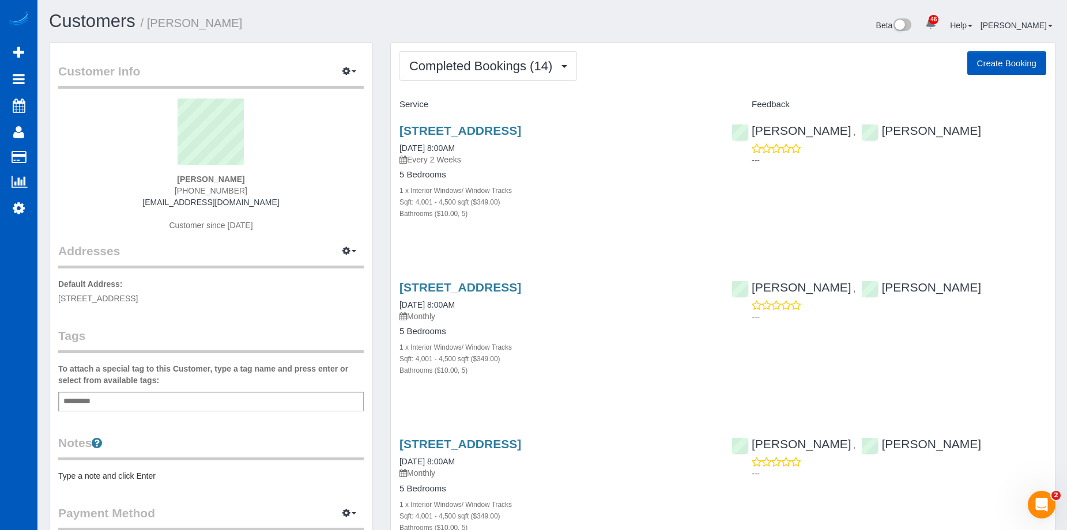
copy span "(206) 963-1088"
click at [457, 68] on span "Completed Bookings (14)" at bounding box center [483, 66] width 149 height 14
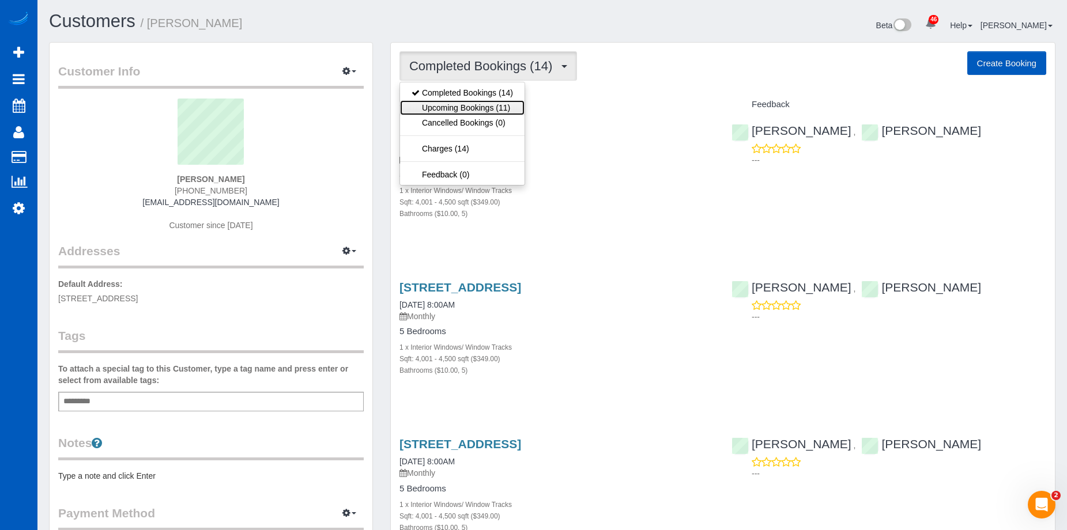
click at [459, 101] on link "Upcoming Bookings (11)" at bounding box center [462, 107] width 125 height 15
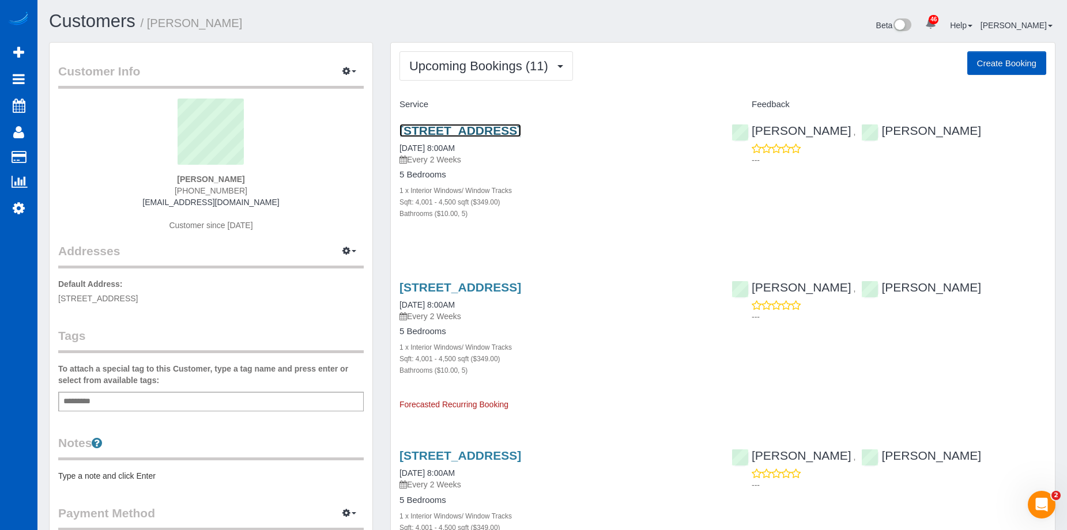
click at [521, 130] on link "6521 36th Ave Nw, Seattle, WA 98117" at bounding box center [460, 130] width 122 height 13
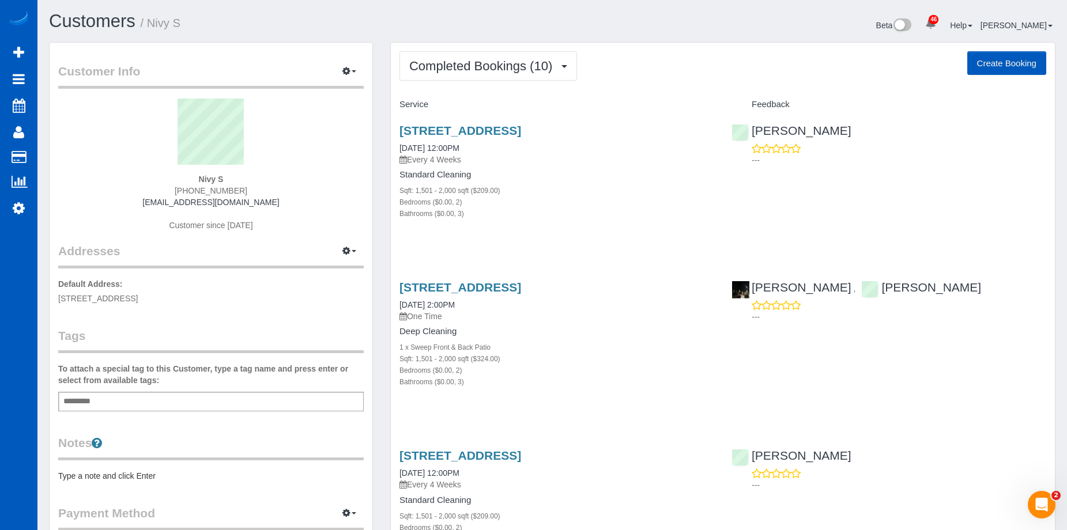
drag, startPoint x: 198, startPoint y: 180, endPoint x: 235, endPoint y: 180, distance: 37.5
click at [235, 180] on div "Nivy S [PHONE_NUMBER] [EMAIL_ADDRESS][DOMAIN_NAME] Customer since [DATE]" at bounding box center [211, 171] width 306 height 144
copy strong "Nivy S"
drag, startPoint x: 183, startPoint y: 192, endPoint x: 263, endPoint y: 195, distance: 79.6
click at [263, 195] on div "Nivy S (206) 915-4347 niveditya@gmail.com Customer since 2024" at bounding box center [211, 171] width 306 height 144
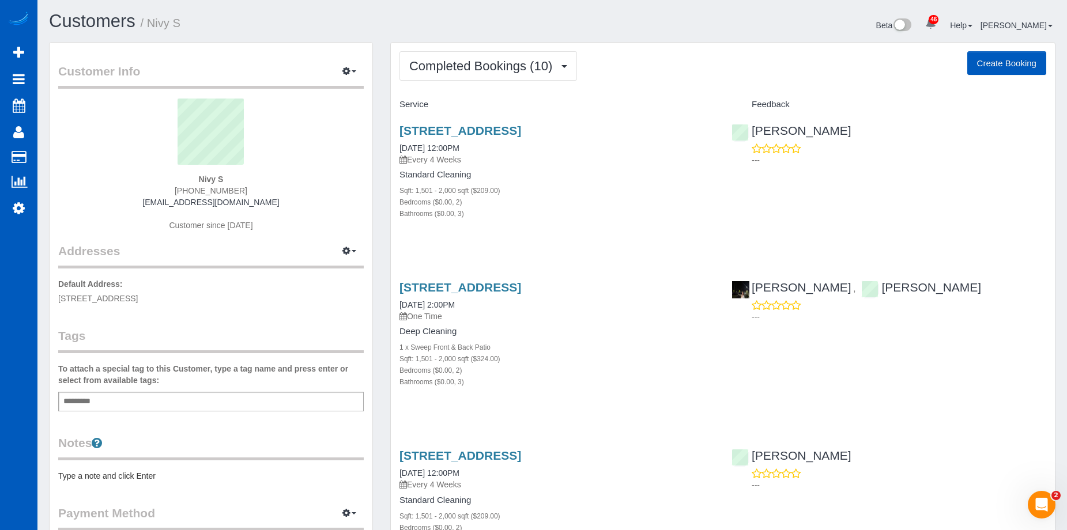
copy span "(206) 915-4347"
click at [511, 62] on span "Completed Bookings (10)" at bounding box center [483, 66] width 149 height 14
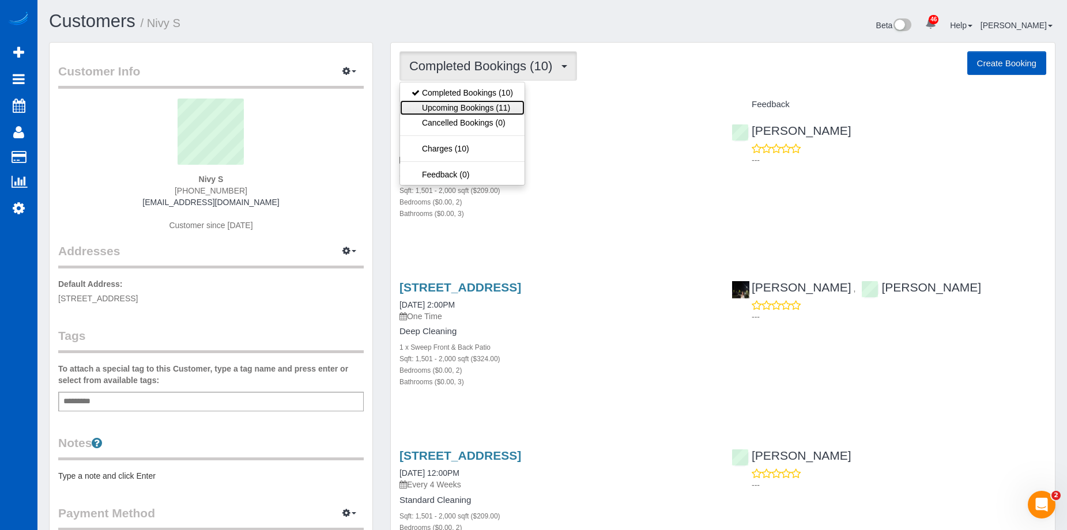
click at [501, 111] on link "Upcoming Bookings (11)" at bounding box center [462, 107] width 125 height 15
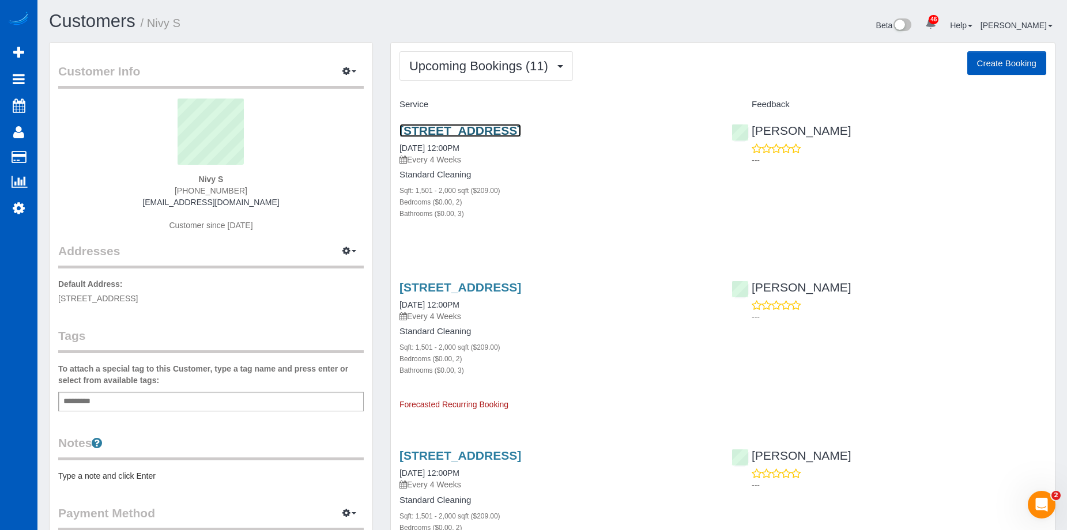
click at [521, 129] on link "16147 Ne 90th Way, Redmond, WA 98052" at bounding box center [460, 130] width 122 height 13
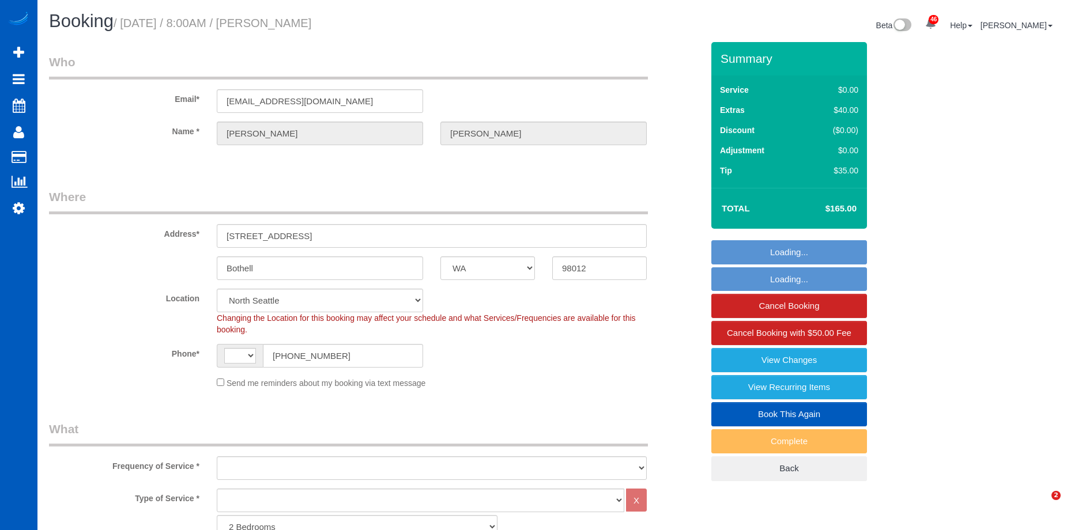
select select "WA"
select select "string:[GEOGRAPHIC_DATA]"
select select "number:8"
select select "object:1185"
select select "spot1"
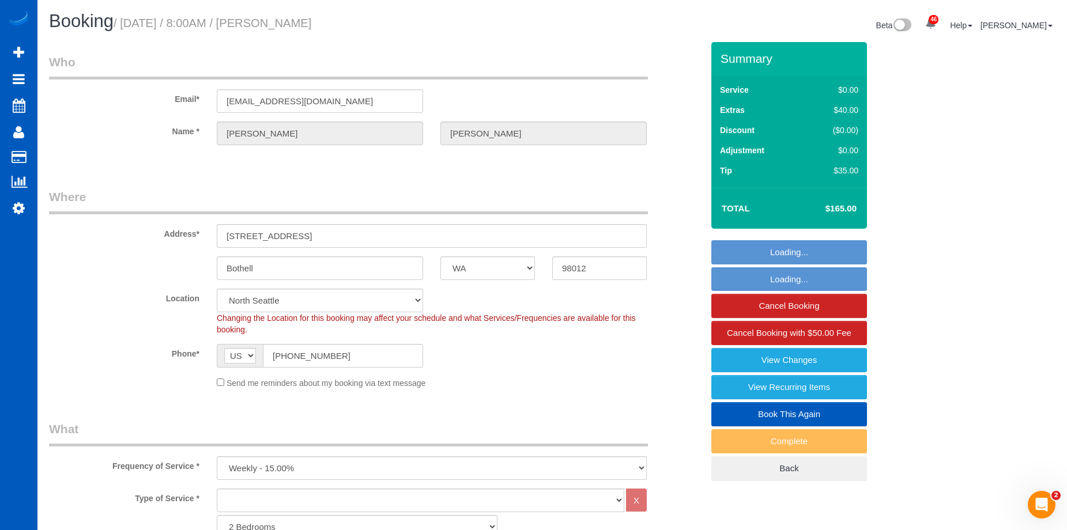
select select "object:1191"
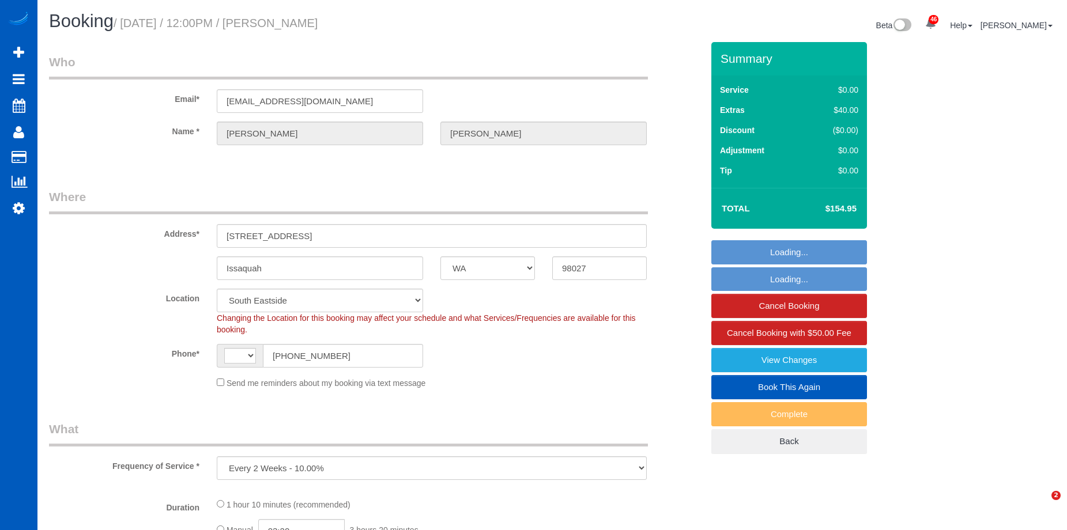
select select "WA"
select select "object:918"
select select "string:[GEOGRAPHIC_DATA]"
select select "199"
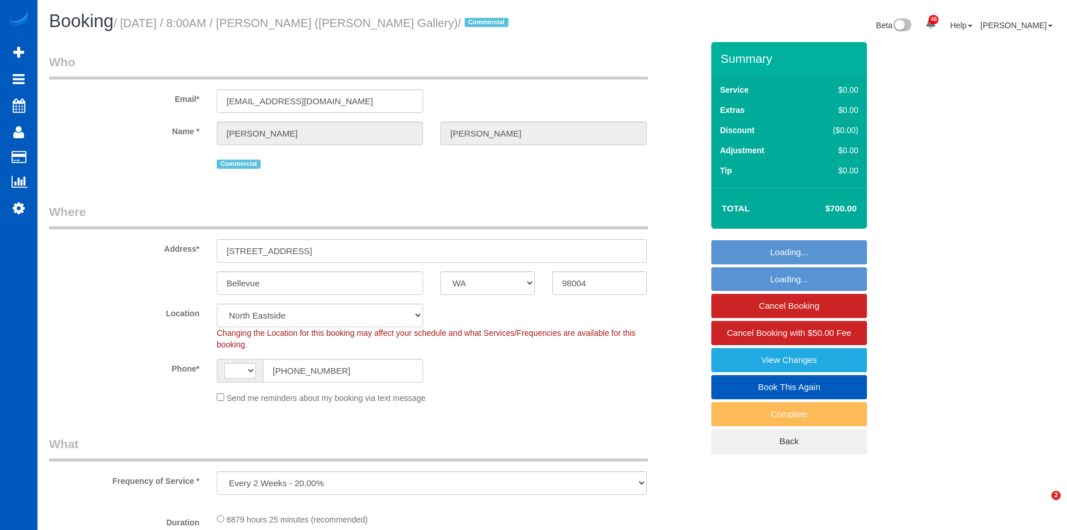
select select "WA"
select select "object:565"
select select "string:[GEOGRAPHIC_DATA]"
select select "spot1"
select select "2501"
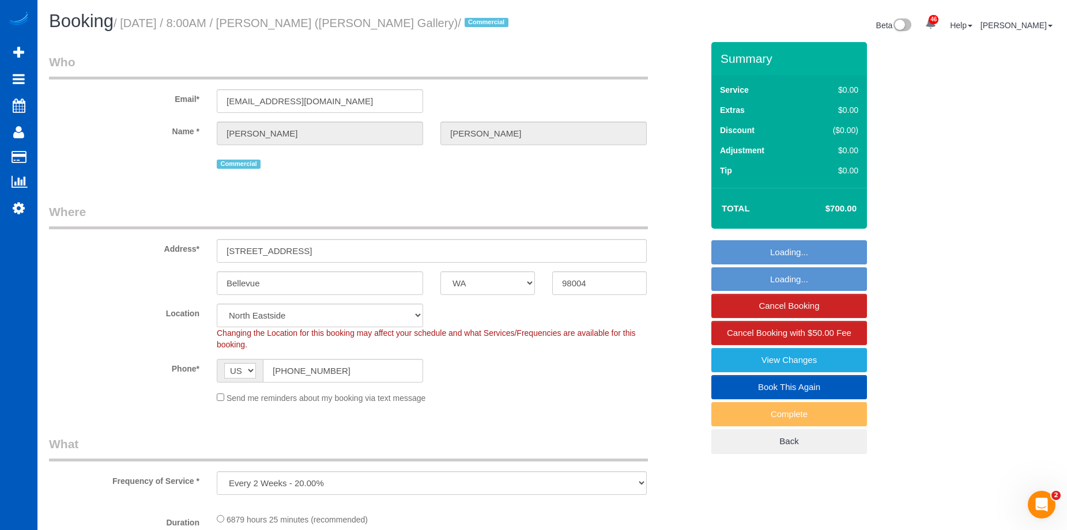
select select "4"
select select "2501"
select select "4"
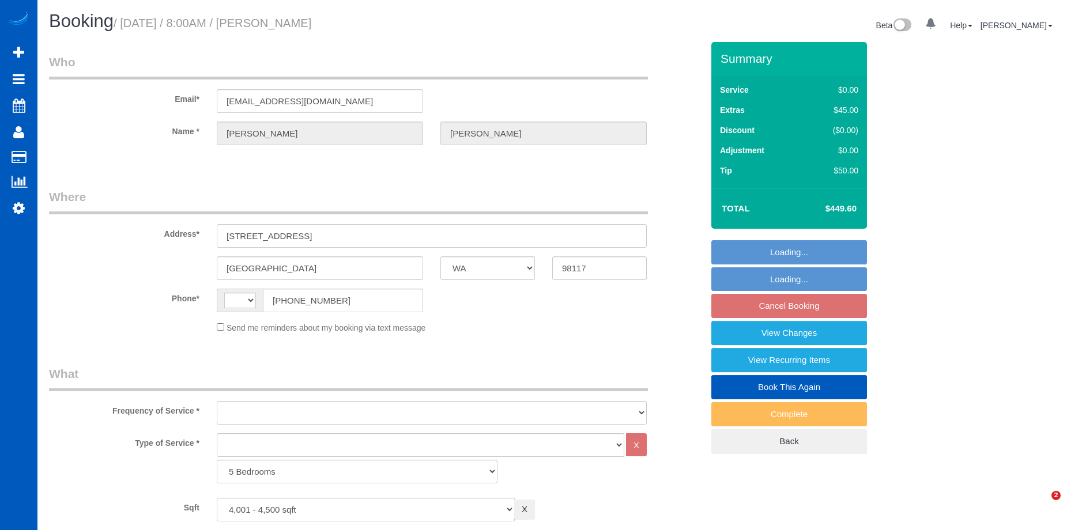
select select "WA"
select select "4001"
select select "5"
select select "string:[GEOGRAPHIC_DATA]"
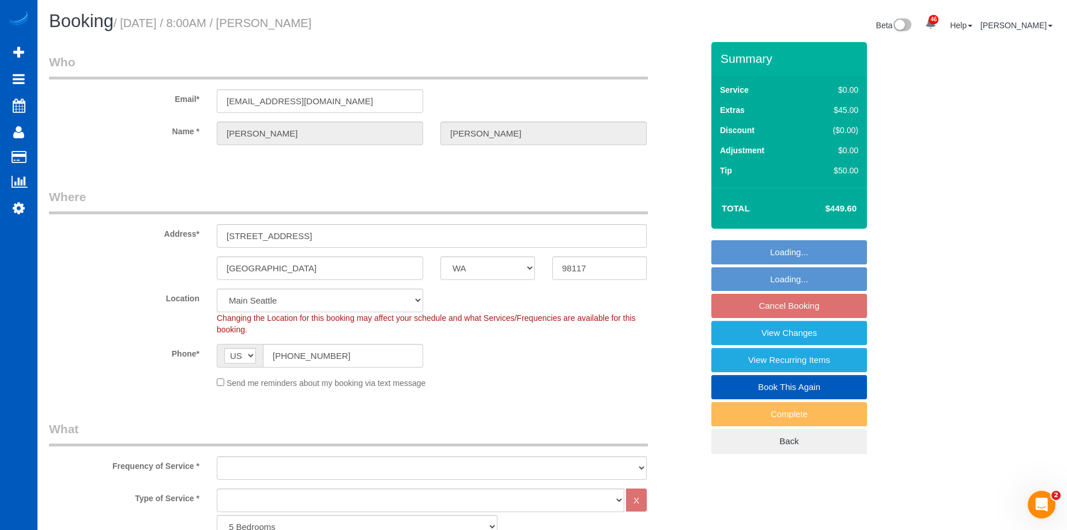
select select "object:1000"
select select "spot1"
select select "4001"
select select "5"
select select "object:1159"
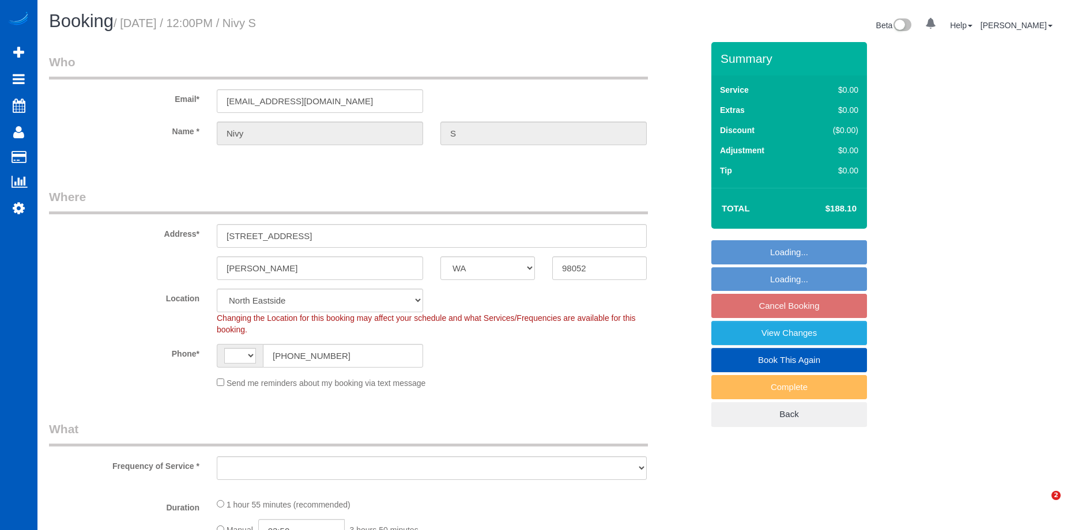
select select "WA"
select select "string:fspay-e98d17e0-01ca-4df5-aed3-bacd00963ff1"
select select "string:[GEOGRAPHIC_DATA]"
select select "object:1263"
select select "199"
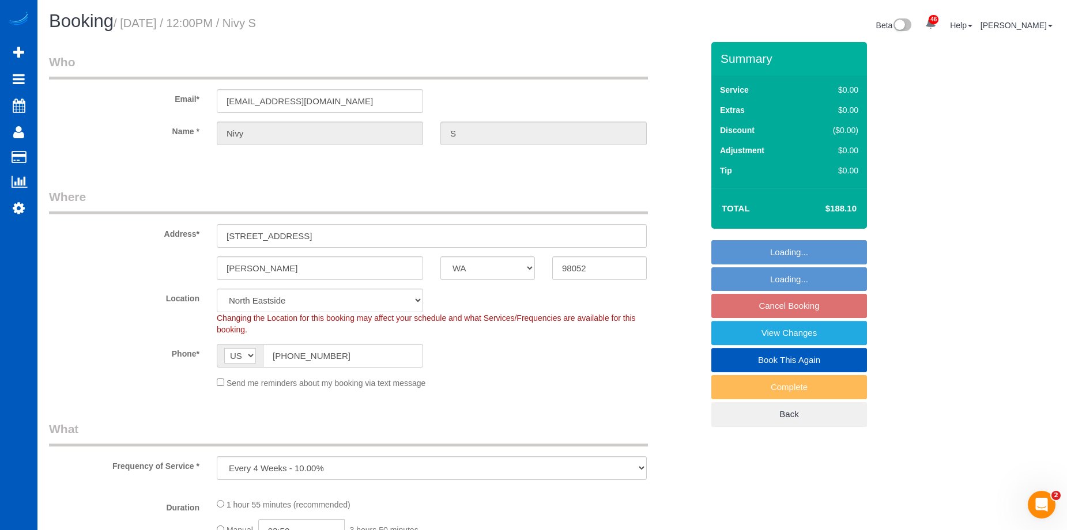
select select "1501"
select select "2"
select select "3"
